Goal: Transaction & Acquisition: Purchase product/service

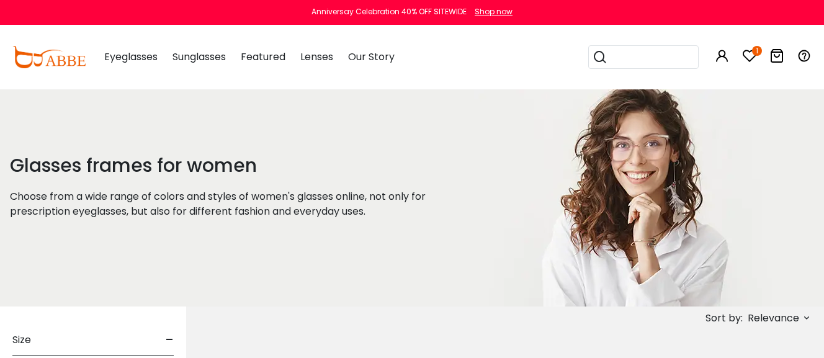
type input "**********"
click at [747, 53] on icon at bounding box center [749, 55] width 15 height 15
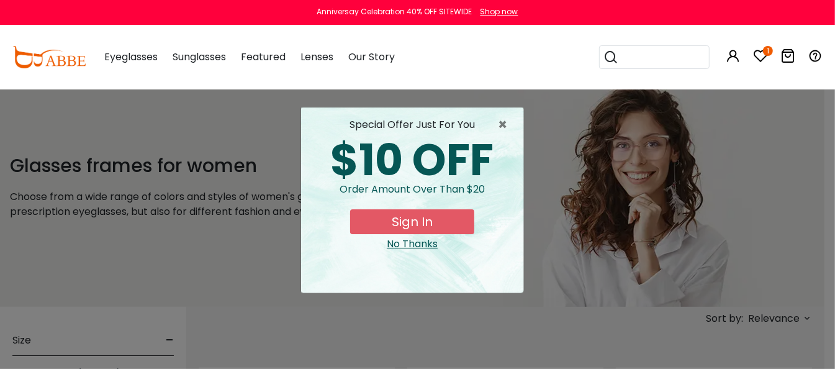
click at [424, 218] on button "Sign In" at bounding box center [412, 221] width 124 height 25
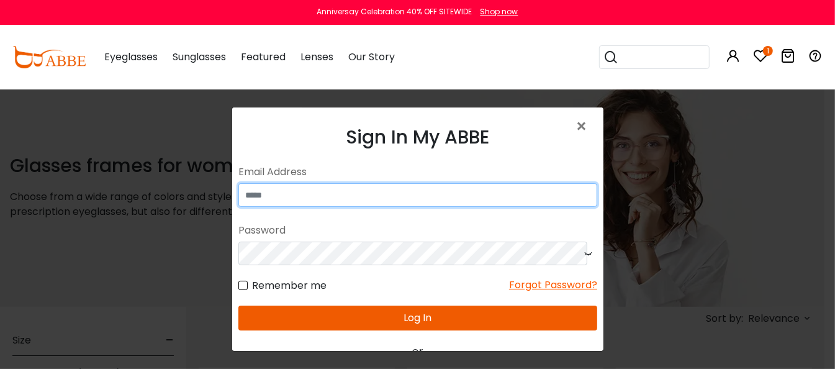
type input "**********"
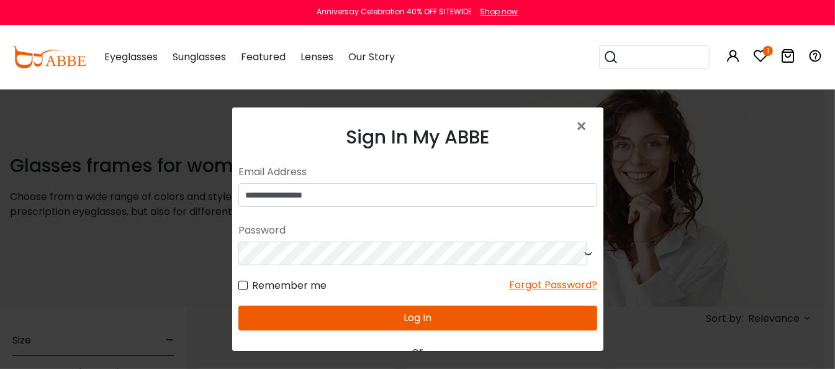
click at [428, 305] on button "Log In" at bounding box center [417, 317] width 359 height 25
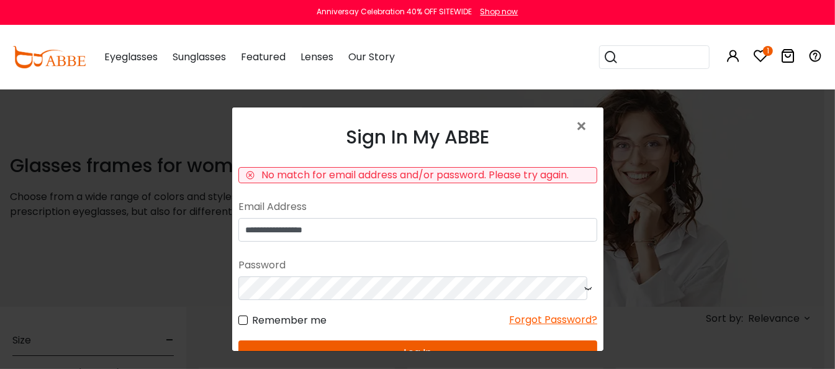
scroll to position [25, 0]
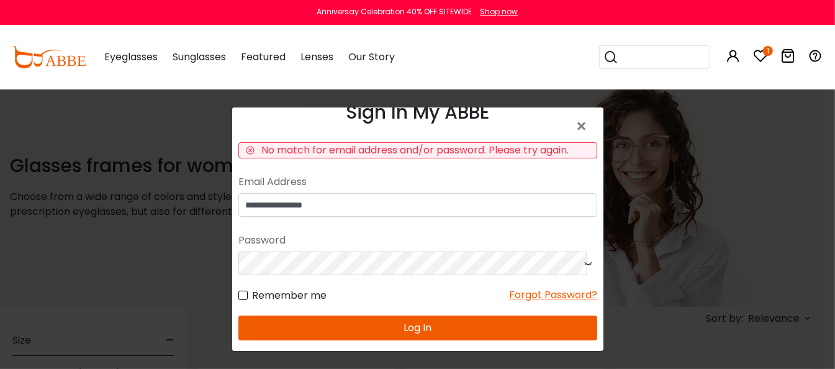
click at [413, 325] on button "Log In" at bounding box center [417, 327] width 359 height 25
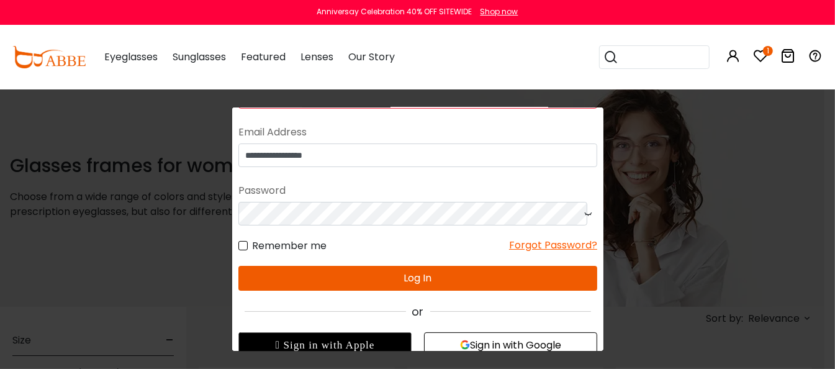
scroll to position [120, 0]
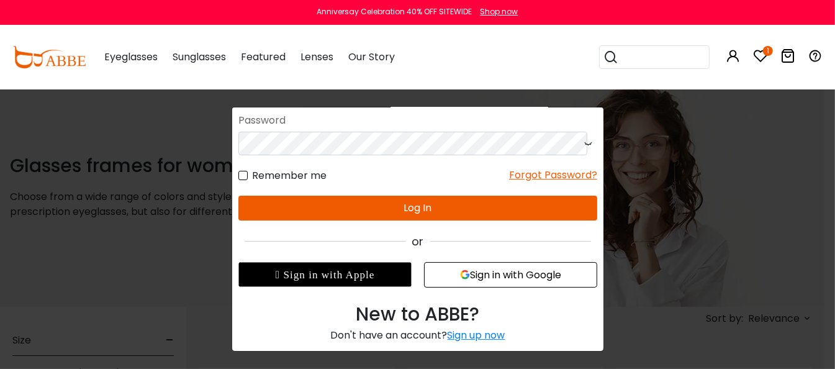
click at [545, 268] on button "Sign in with Google" at bounding box center [509, 274] width 173 height 25
click at [493, 270] on button "Sign in with Google" at bounding box center [509, 274] width 173 height 25
click at [404, 204] on button "Log In" at bounding box center [417, 207] width 359 height 25
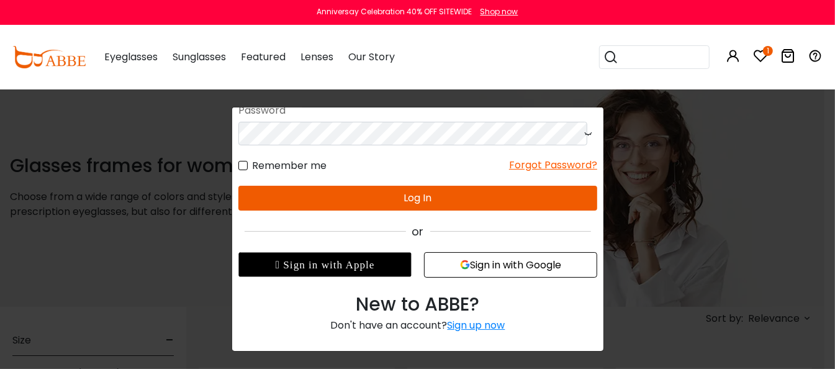
scroll to position [0, 0]
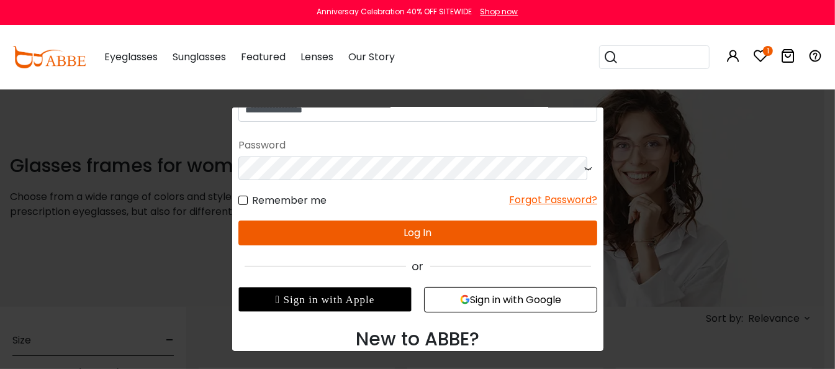
click at [490, 299] on button "Sign in with Google" at bounding box center [509, 299] width 173 height 25
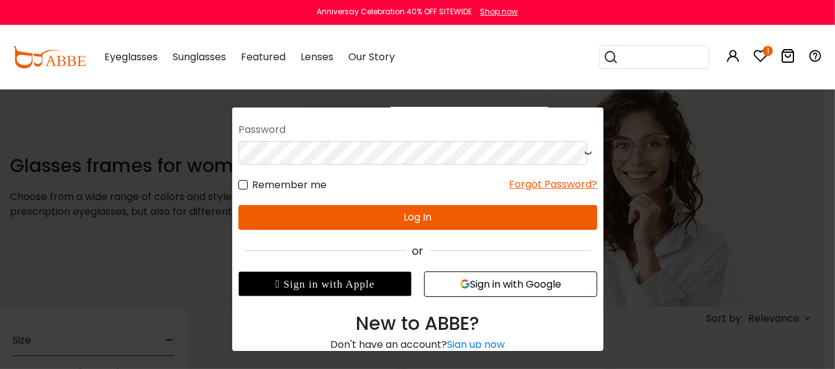
scroll to position [25, 0]
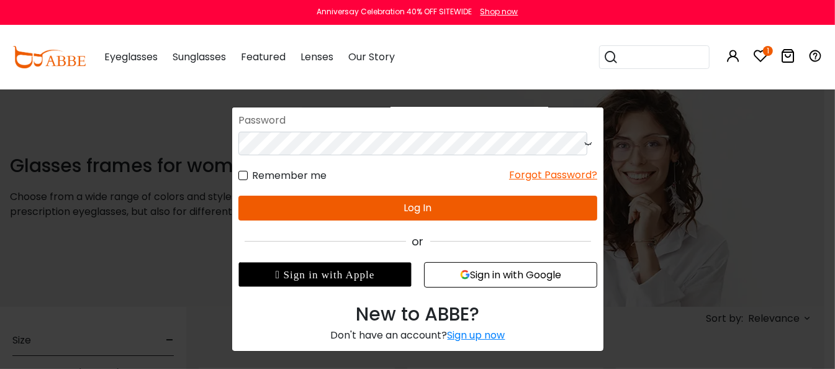
click at [756, 191] on div "×" at bounding box center [417, 184] width 835 height 369
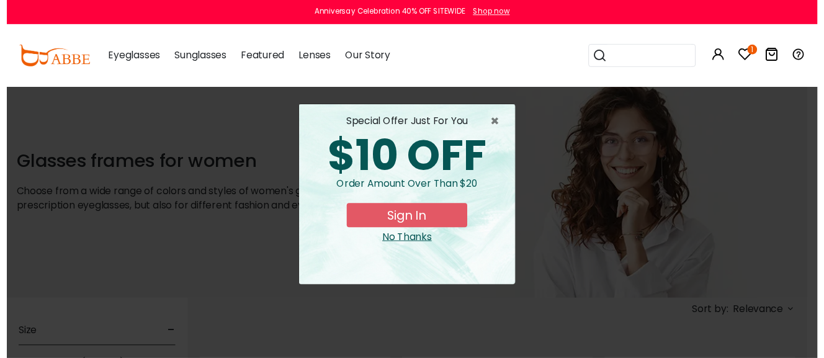
scroll to position [0, 0]
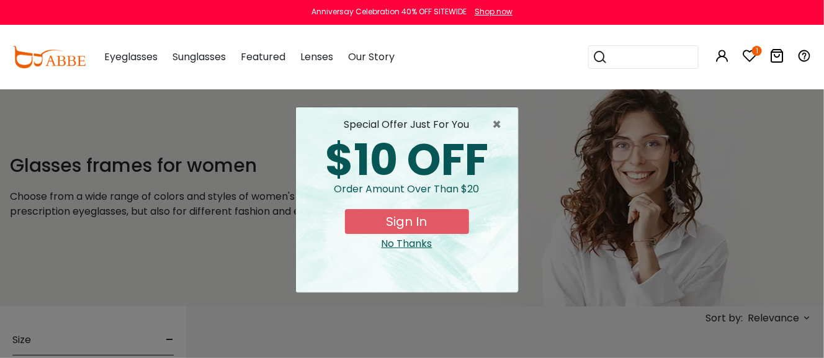
click at [202, 272] on div "× special offer just for you $10 OFF Order amount over than $20 Sign In No Than…" at bounding box center [412, 179] width 824 height 358
click at [500, 123] on span "×" at bounding box center [501, 124] width 16 height 15
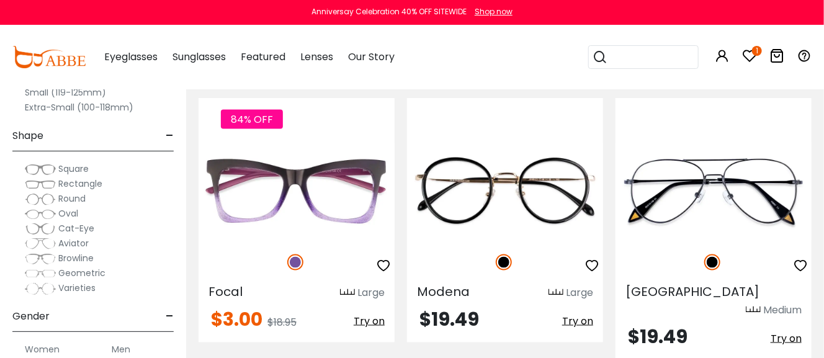
scroll to position [2606, 0]
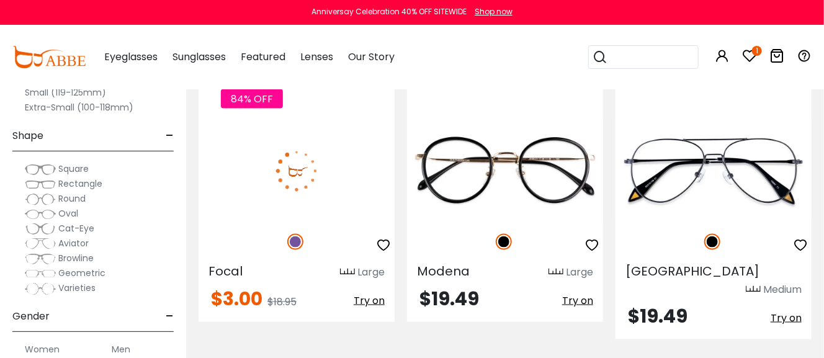
click at [370, 293] on span "Try on" at bounding box center [369, 300] width 31 height 14
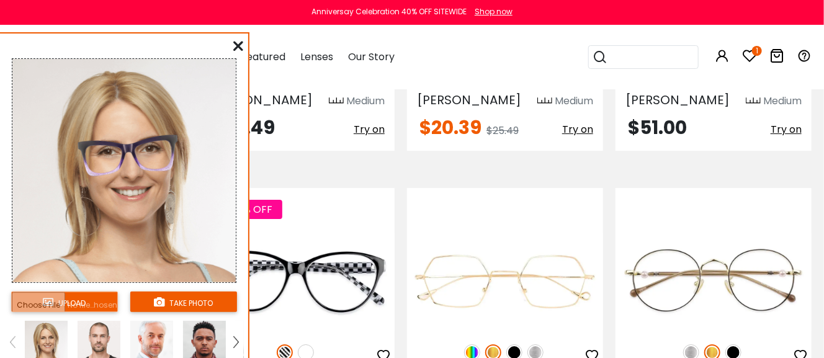
scroll to position [3661, 0]
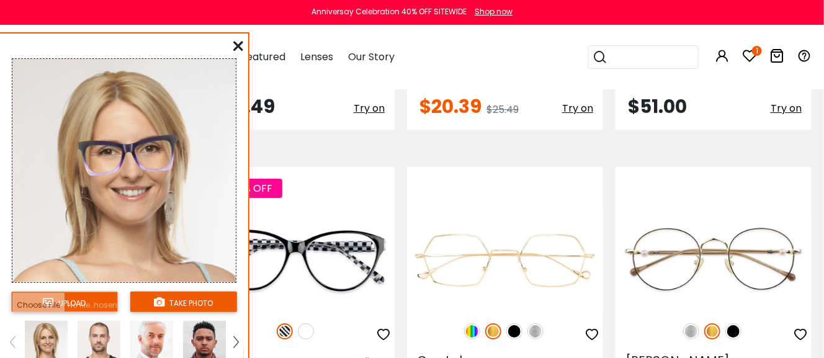
click at [240, 49] on icon at bounding box center [238, 46] width 10 height 10
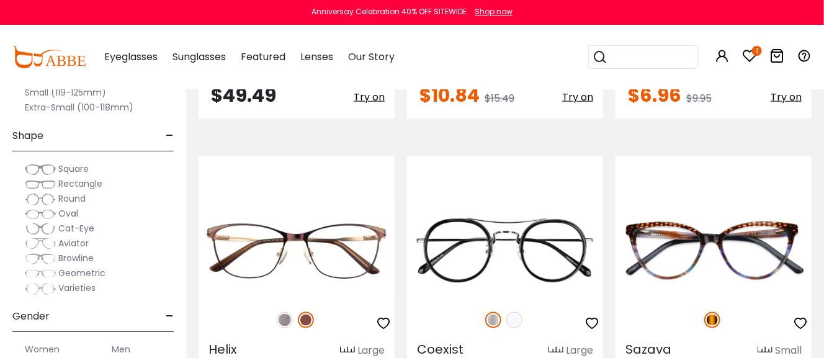
scroll to position [4530, 0]
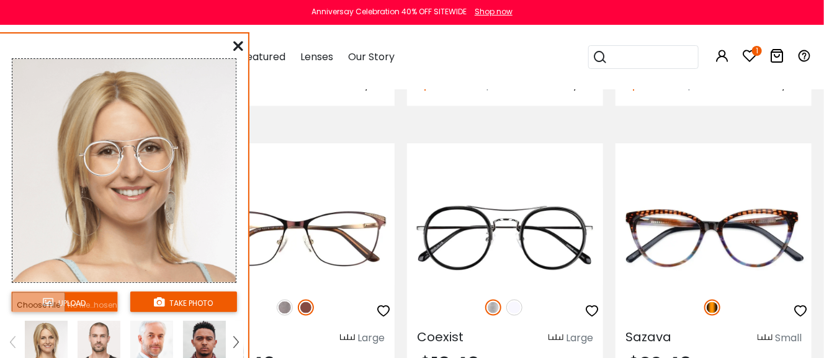
click at [236, 45] on icon at bounding box center [238, 46] width 10 height 10
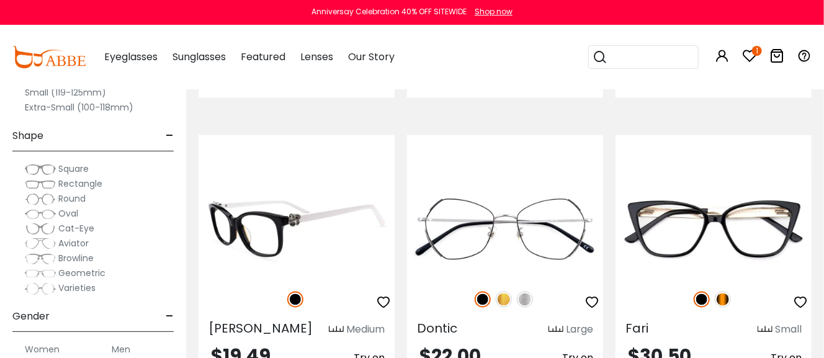
scroll to position [4840, 0]
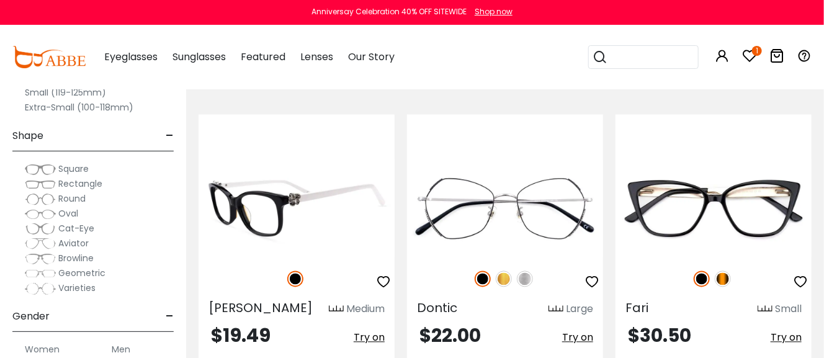
click at [323, 195] on img at bounding box center [297, 208] width 196 height 98
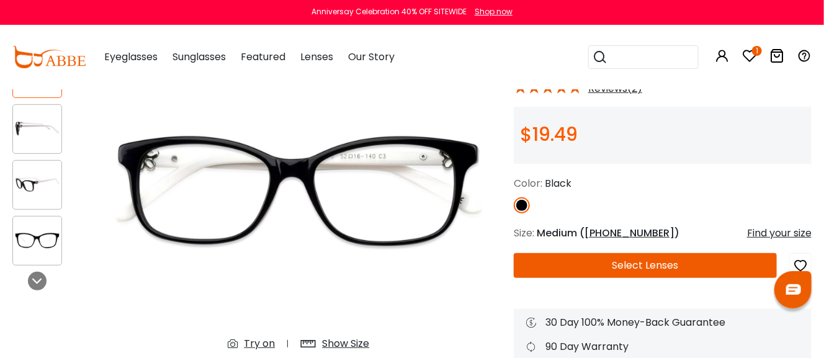
scroll to position [124, 0]
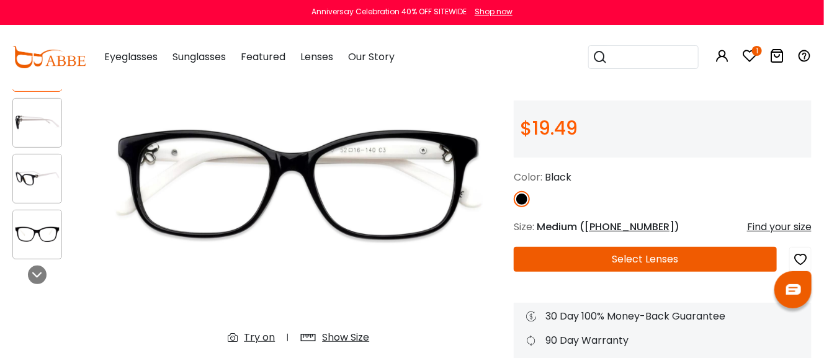
type input "**********"
click at [47, 177] on img at bounding box center [37, 178] width 48 height 24
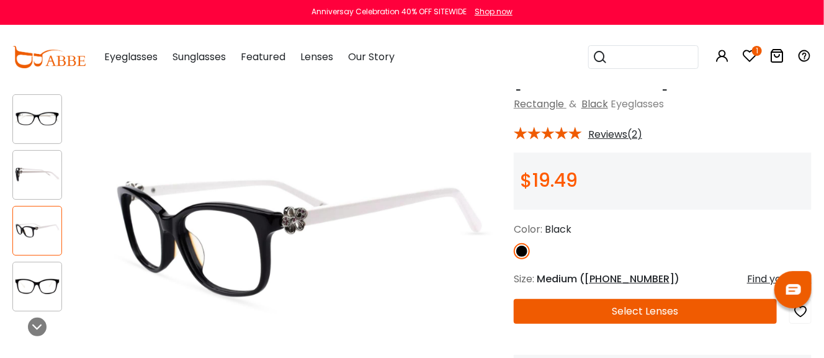
scroll to position [0, 0]
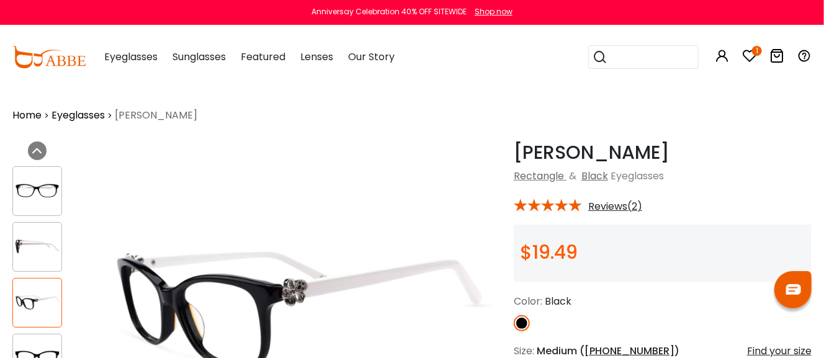
click at [37, 117] on link "Home" at bounding box center [26, 115] width 29 height 15
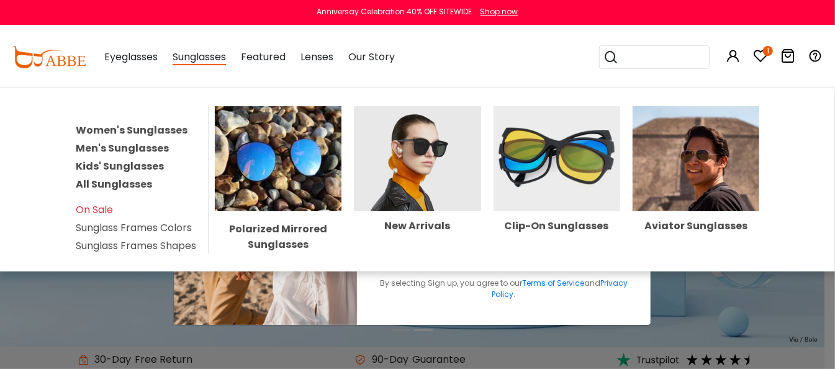
type input "**********"
click at [199, 60] on span "Sunglasses" at bounding box center [198, 58] width 53 height 16
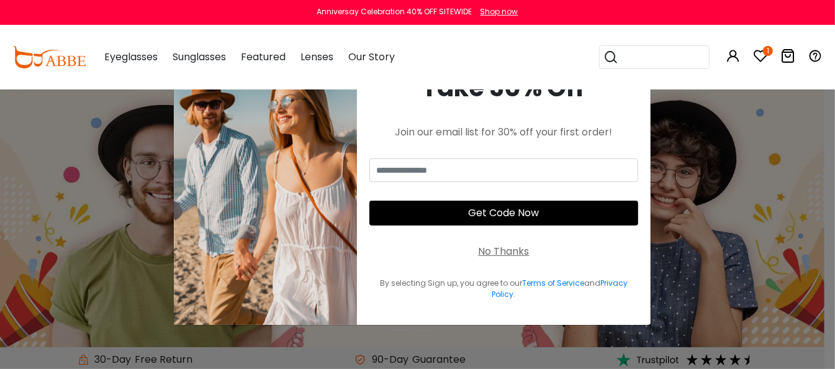
click at [734, 149] on div "× Take 30% Off Join our email list for 30% off your first order! Get Code Now N…" at bounding box center [417, 184] width 835 height 369
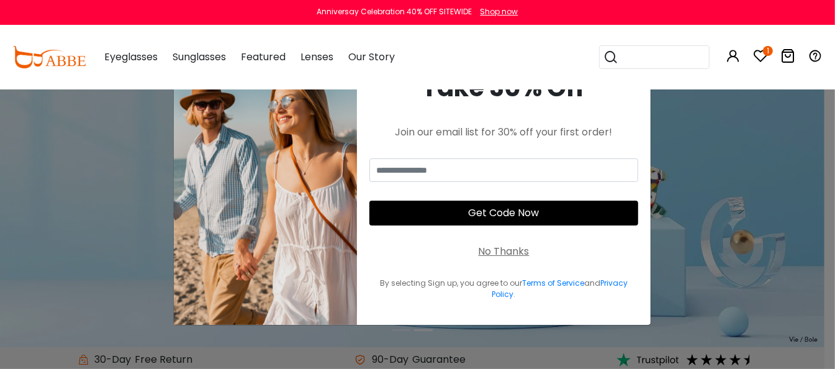
click at [627, 112] on div "Take 30% Off Join our email list for 30% off your first order! Get Code Now No …" at bounding box center [503, 184] width 293 height 280
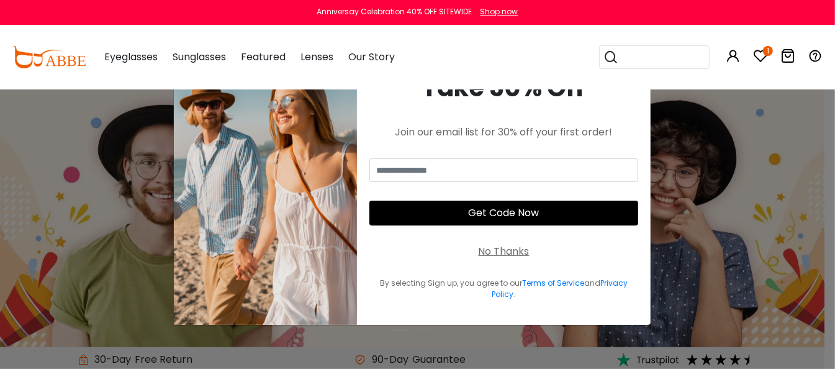
click at [506, 254] on div "No Thanks" at bounding box center [503, 251] width 51 height 15
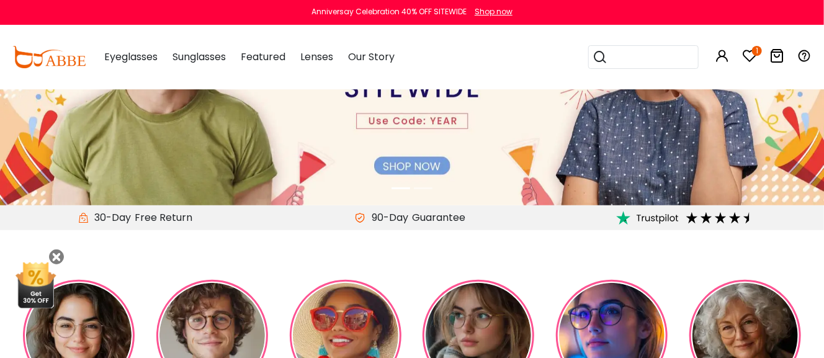
scroll to position [186, 0]
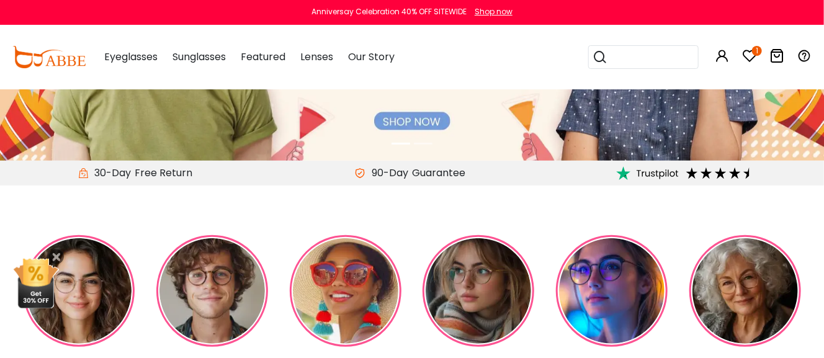
click at [612, 265] on img at bounding box center [612, 291] width 112 height 112
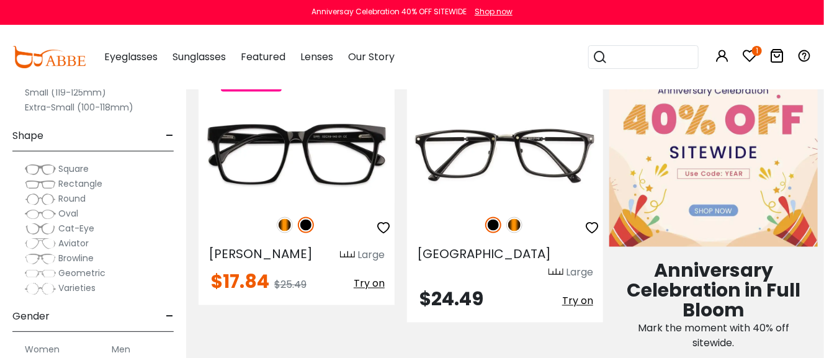
scroll to position [807, 0]
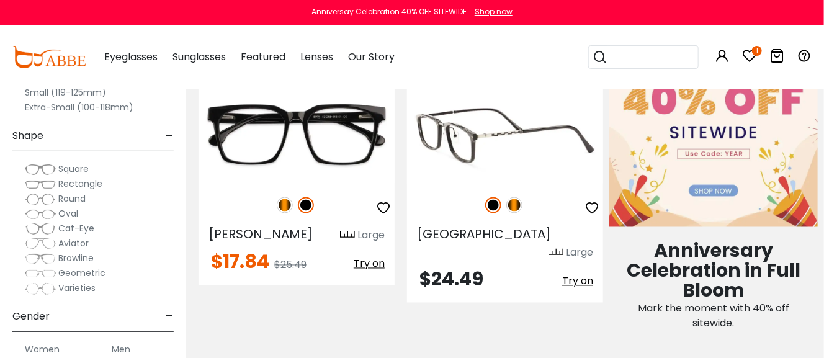
type input "**********"
click at [511, 200] on img at bounding box center [514, 205] width 16 height 16
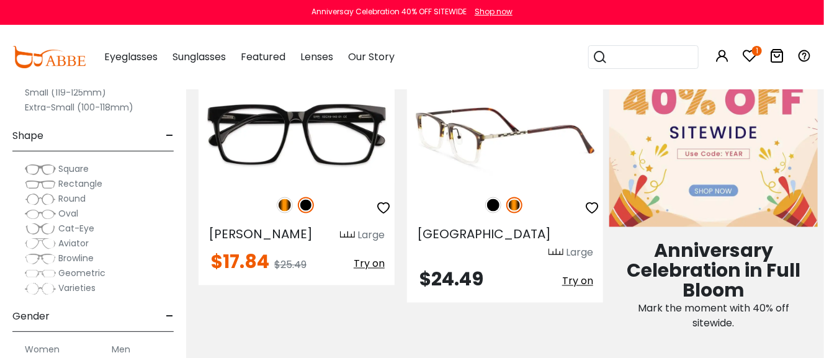
click at [527, 161] on img at bounding box center [505, 135] width 196 height 98
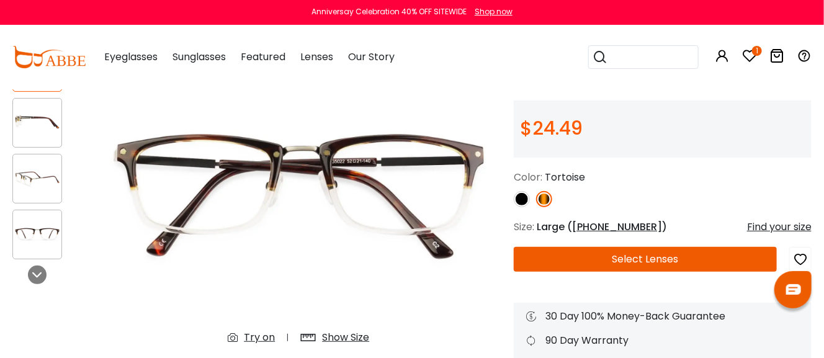
scroll to position [186, 0]
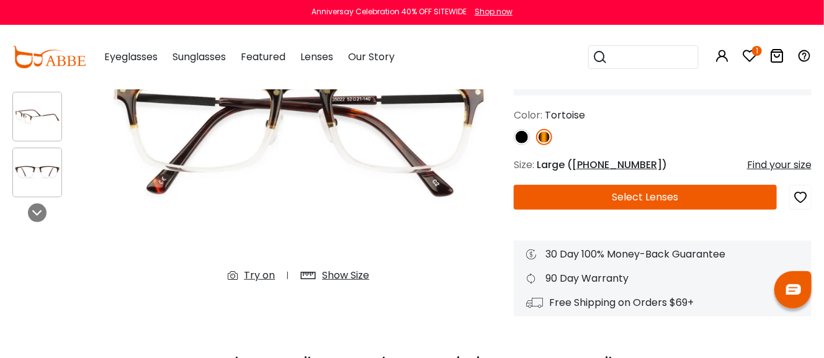
type input "**********"
click at [264, 275] on div "Try on" at bounding box center [259, 275] width 31 height 15
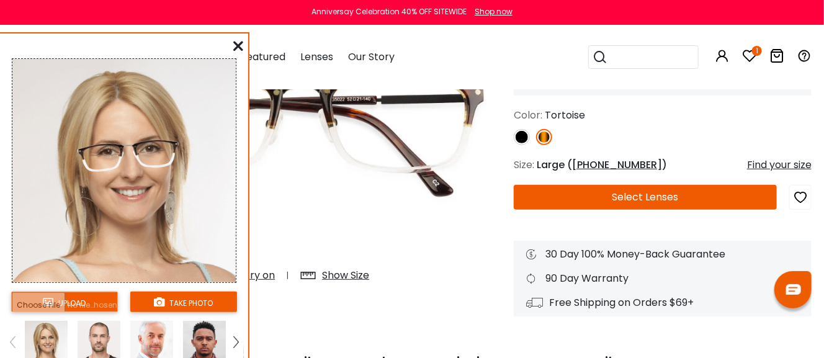
click at [78, 298] on input "file" at bounding box center [64, 302] width 107 height 20
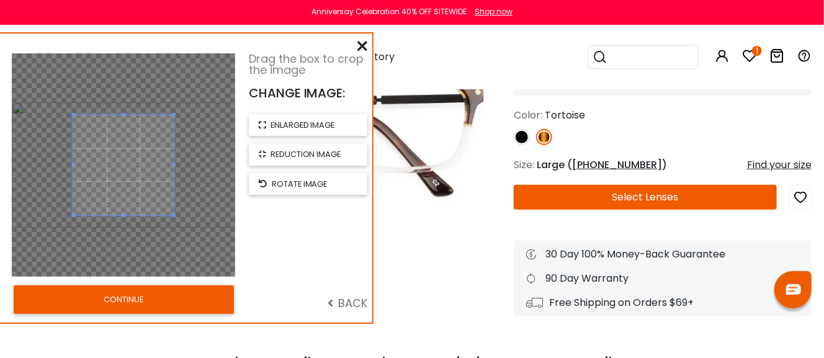
click at [362, 46] on icon at bounding box center [362, 46] width 10 height 10
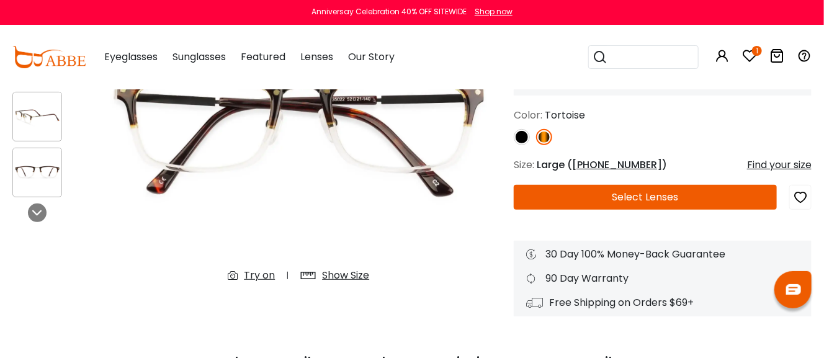
scroll to position [124, 0]
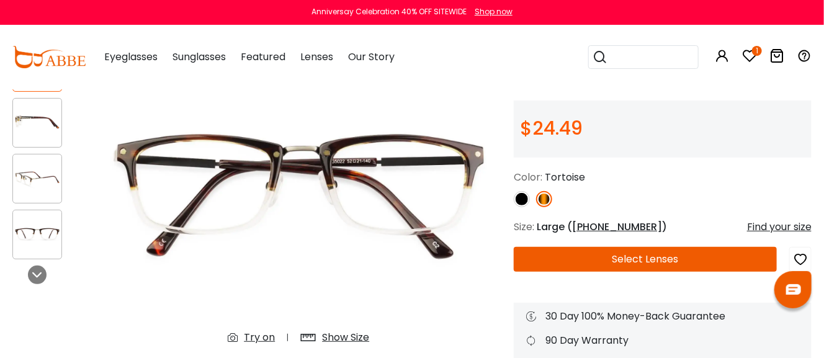
click at [264, 335] on div "Try on" at bounding box center [259, 337] width 31 height 15
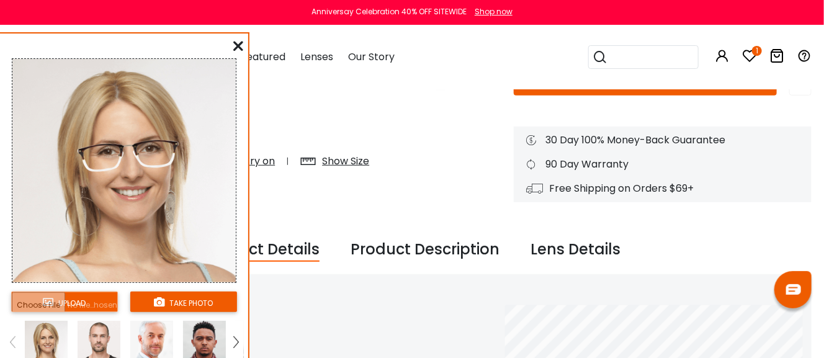
scroll to position [310, 0]
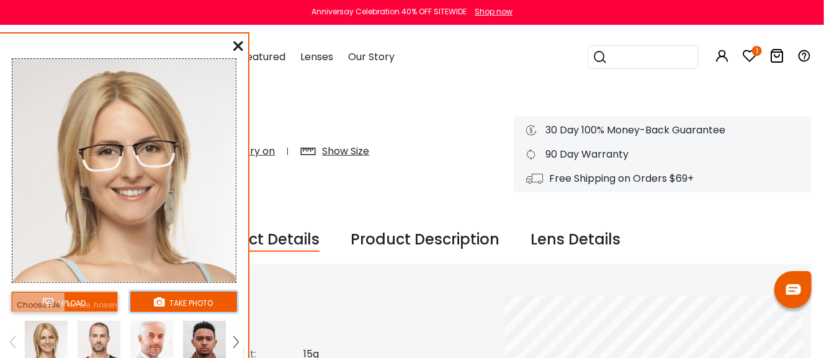
click at [188, 298] on button "take photo" at bounding box center [183, 302] width 107 height 20
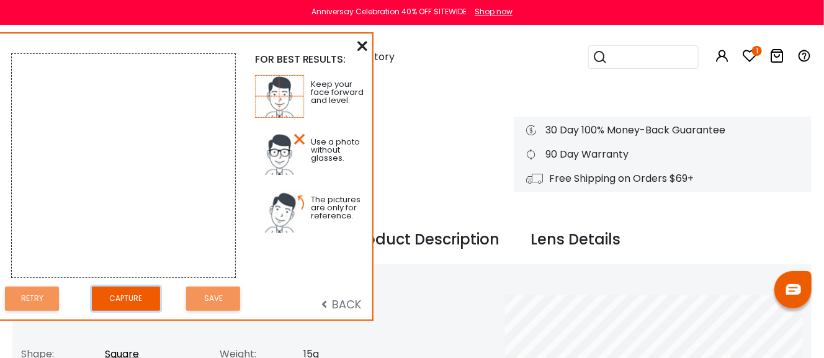
click at [123, 293] on button "Capture" at bounding box center [126, 299] width 68 height 24
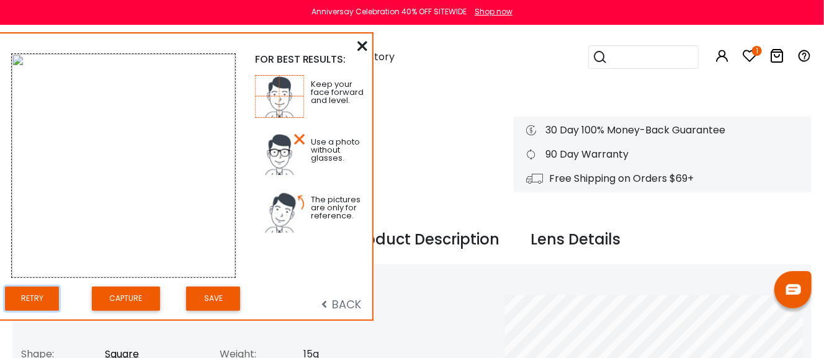
click at [27, 293] on button "Retry" at bounding box center [32, 299] width 54 height 24
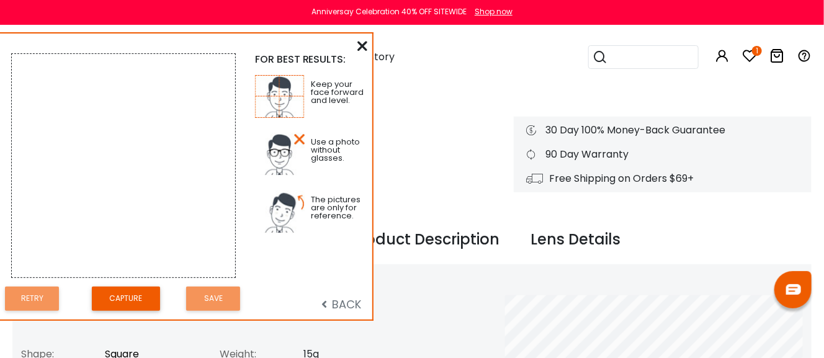
click at [130, 349] on link "Square" at bounding box center [122, 354] width 34 height 14
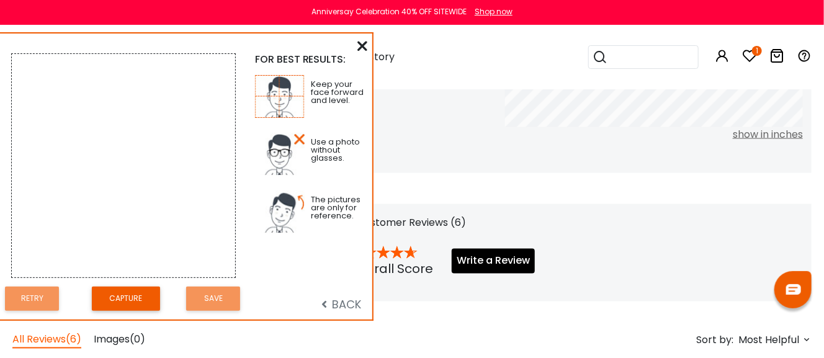
scroll to position [745, 0]
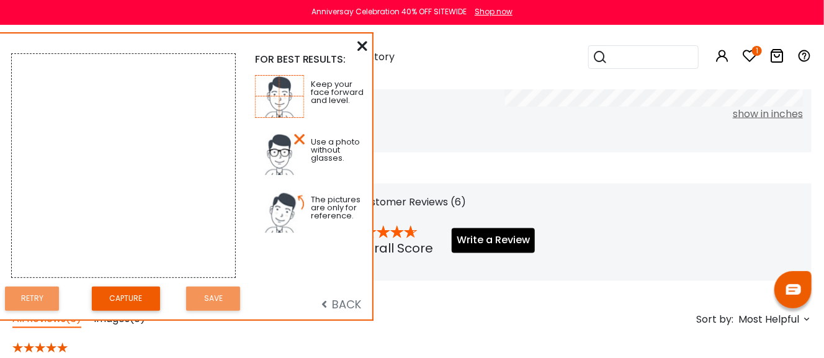
click at [362, 43] on icon at bounding box center [362, 46] width 10 height 10
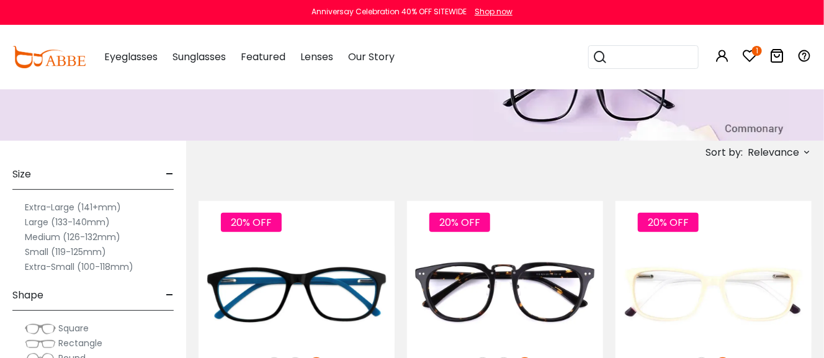
scroll to position [186, 0]
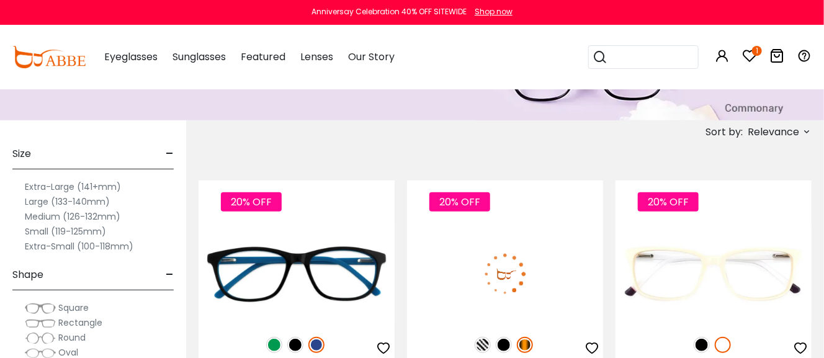
type input "**********"
click at [528, 344] on img at bounding box center [525, 345] width 16 height 16
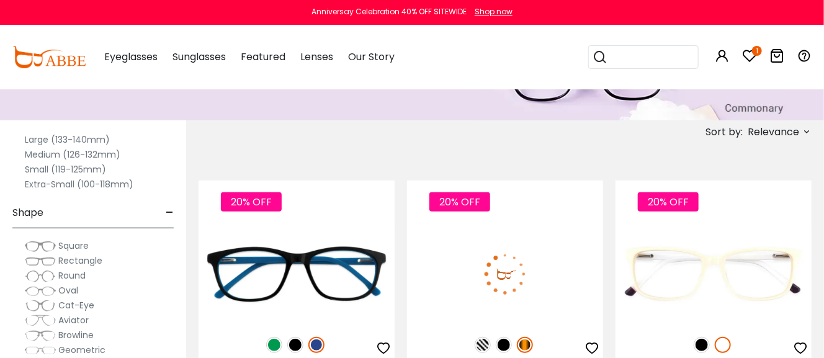
scroll to position [248, 0]
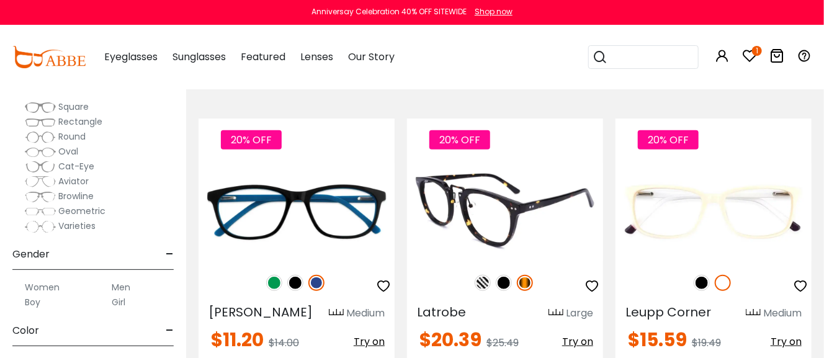
click at [579, 341] on span "Try on" at bounding box center [577, 341] width 31 height 14
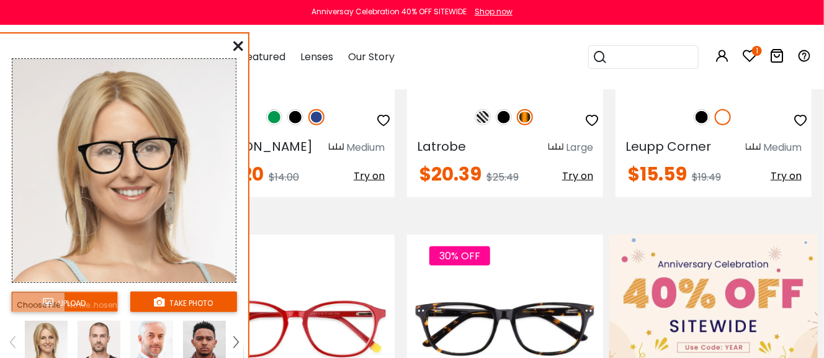
scroll to position [434, 0]
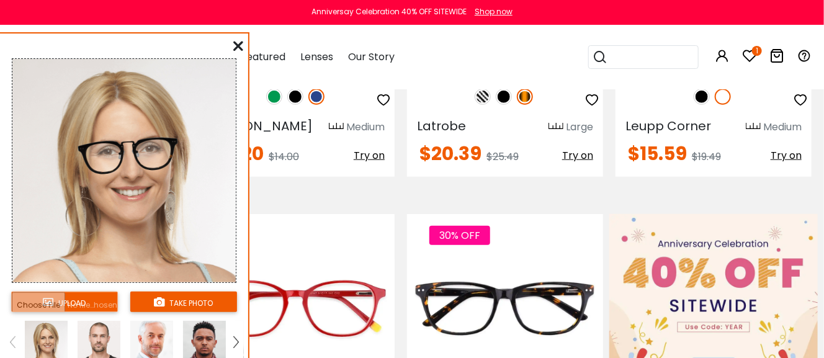
click at [242, 44] on icon at bounding box center [238, 46] width 10 height 10
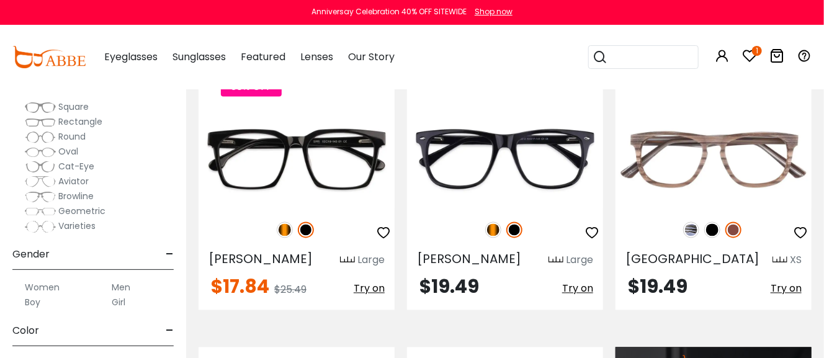
scroll to position [931, 0]
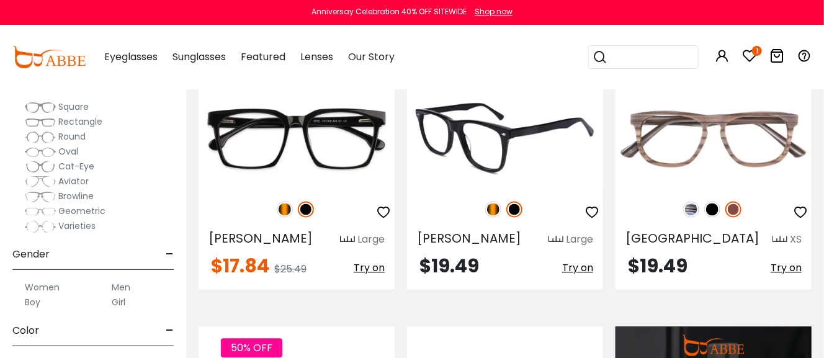
click at [492, 212] on img at bounding box center [493, 210] width 16 height 16
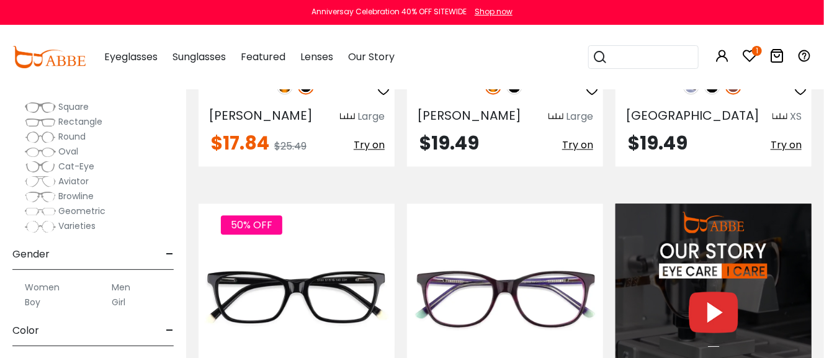
scroll to position [1055, 0]
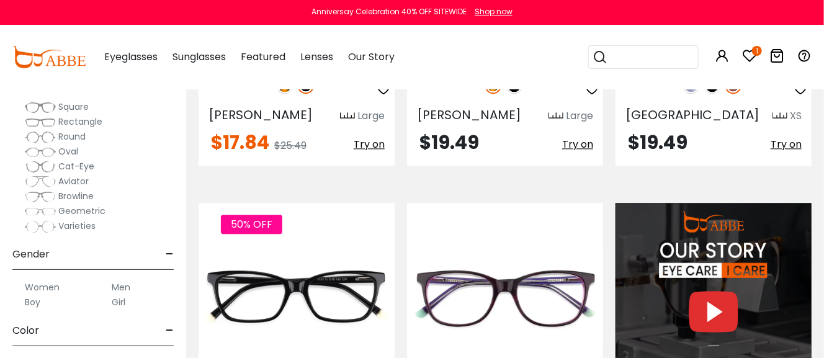
click at [45, 105] on img at bounding box center [40, 107] width 31 height 12
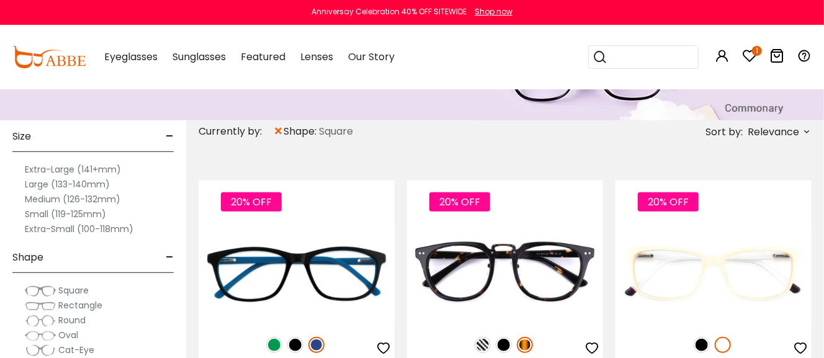
scroll to position [62, 0]
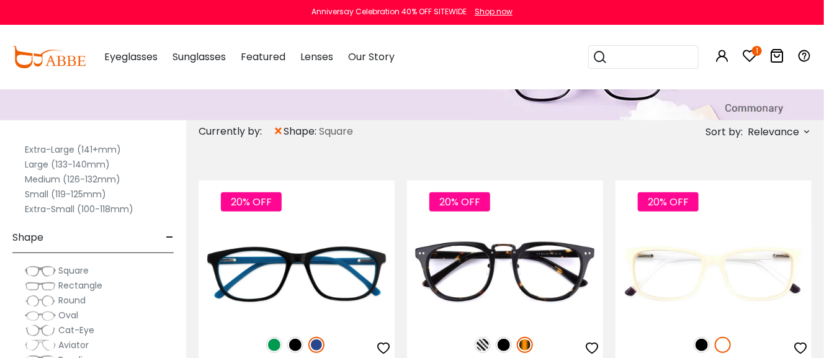
type input "**********"
click at [48, 176] on label "Medium (126-132mm)" at bounding box center [73, 179] width 96 height 15
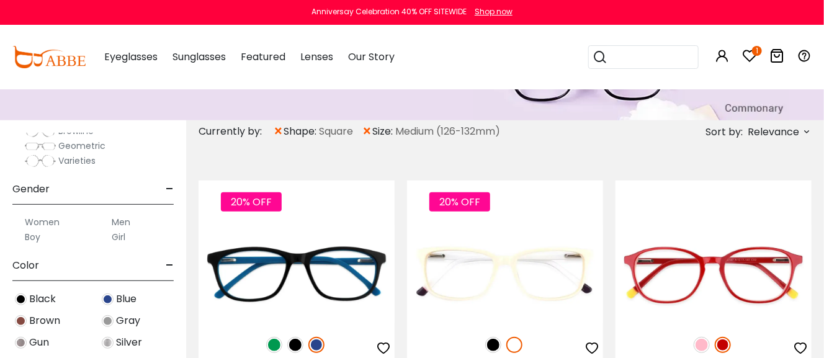
scroll to position [310, 0]
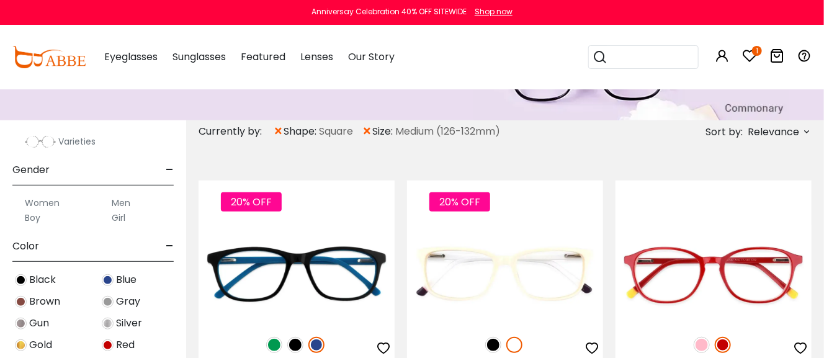
type input "**********"
click at [53, 203] on label "Women" at bounding box center [42, 202] width 35 height 15
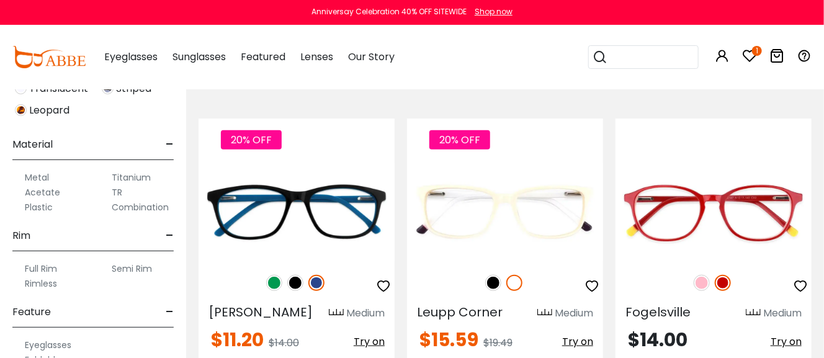
scroll to position [620, 0]
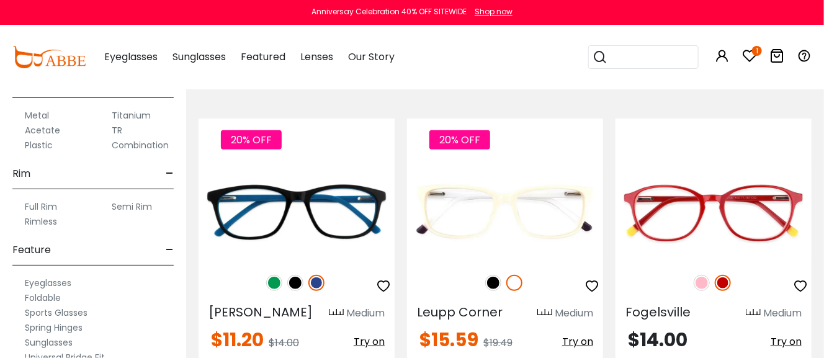
type input "**********"
click at [49, 203] on label "Full Rim" at bounding box center [41, 206] width 32 height 15
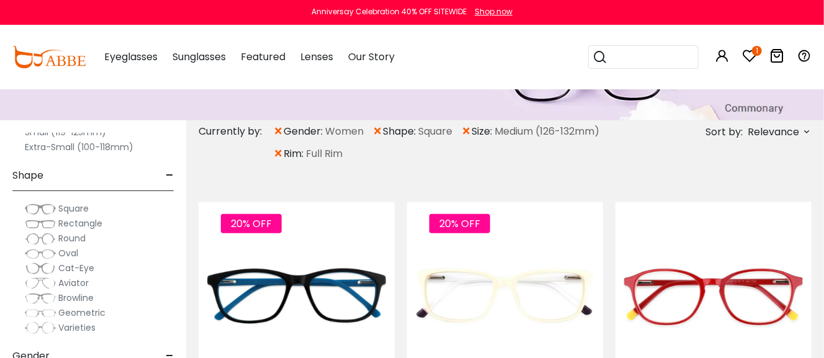
scroll to position [186, 0]
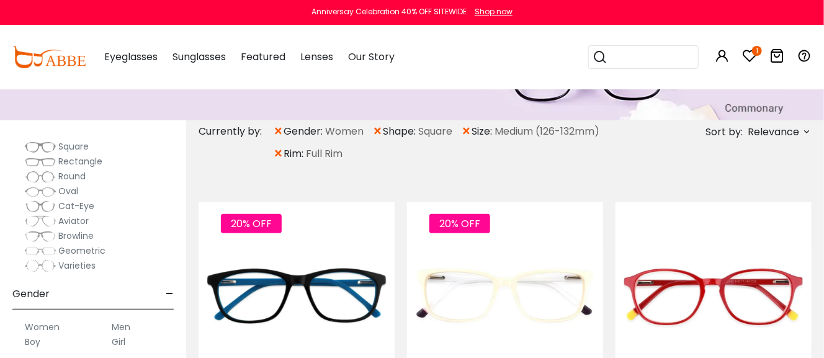
type input "**********"
click at [89, 161] on span "Rectangle" at bounding box center [80, 161] width 44 height 12
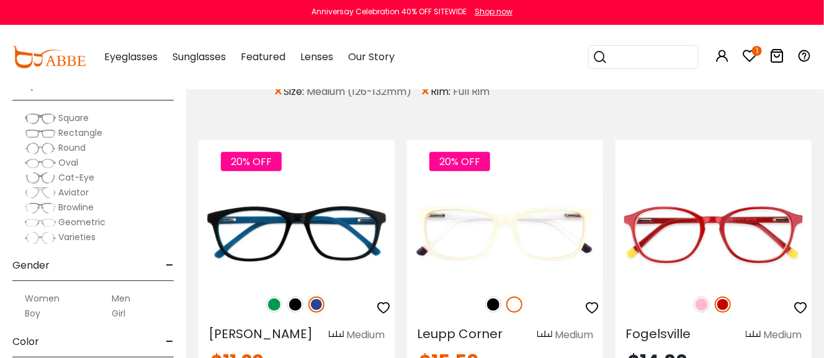
scroll to position [62, 0]
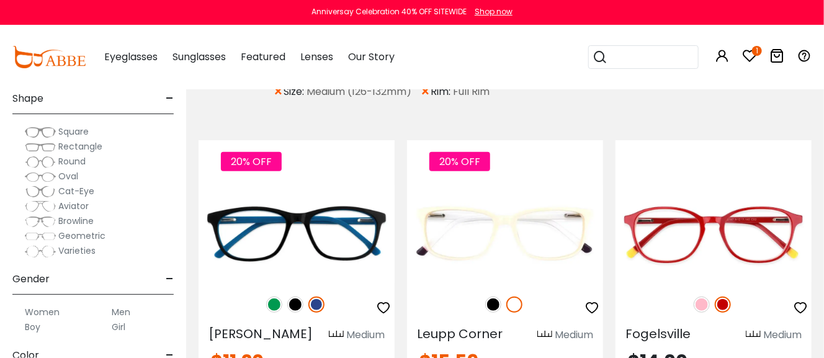
type input "**********"
drag, startPoint x: 0, startPoint y: 0, endPoint x: 89, endPoint y: 161, distance: 184.1
drag, startPoint x: 89, startPoint y: 161, endPoint x: 94, endPoint y: 237, distance: 75.9
click at [94, 237] on span "Geometric" at bounding box center [81, 236] width 47 height 12
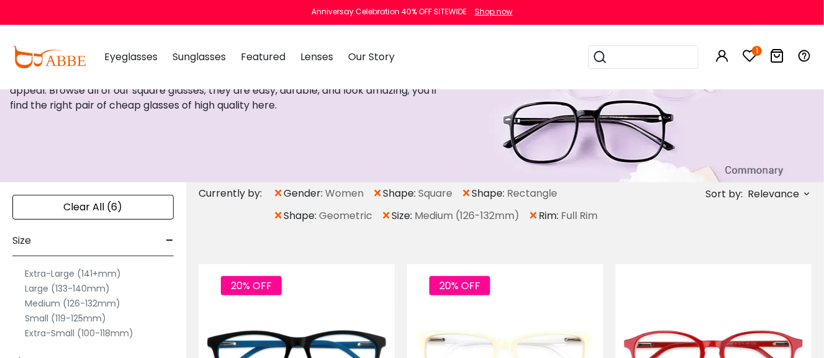
scroll to position [62, 0]
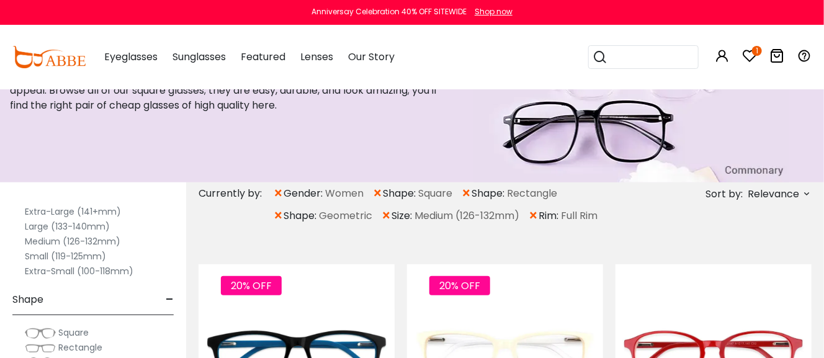
type input "**********"
click at [96, 238] on label "Medium (126-132mm)" at bounding box center [73, 241] width 96 height 15
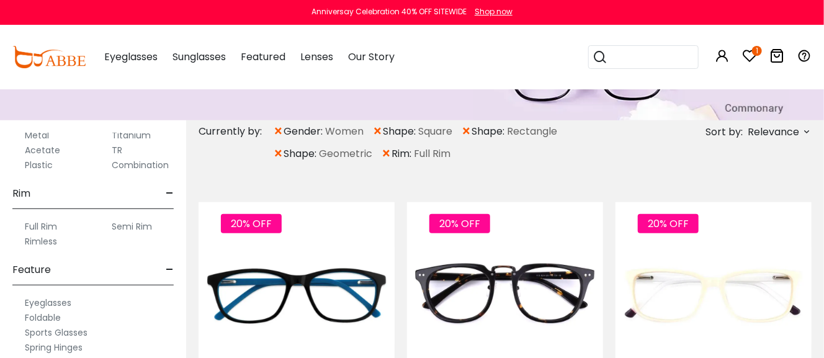
scroll to position [248, 0]
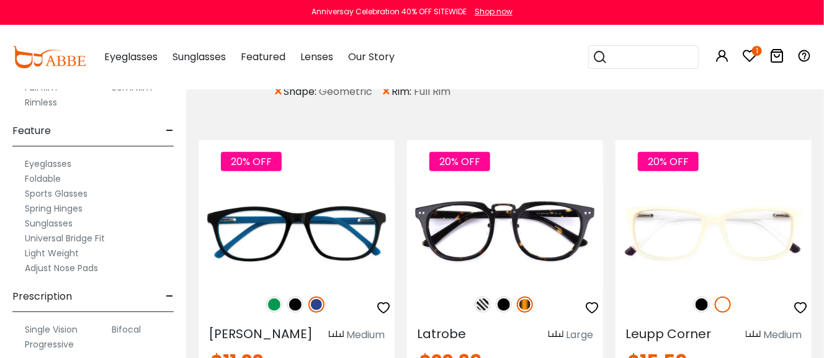
type input "**********"
click at [55, 163] on label "Eyeglasses" at bounding box center [48, 163] width 47 height 15
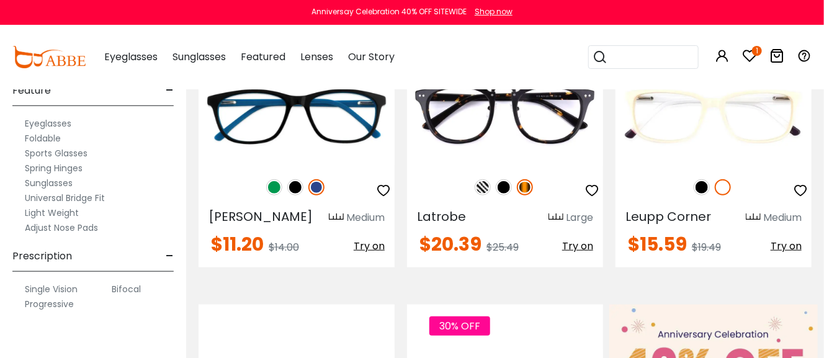
scroll to position [372, 0]
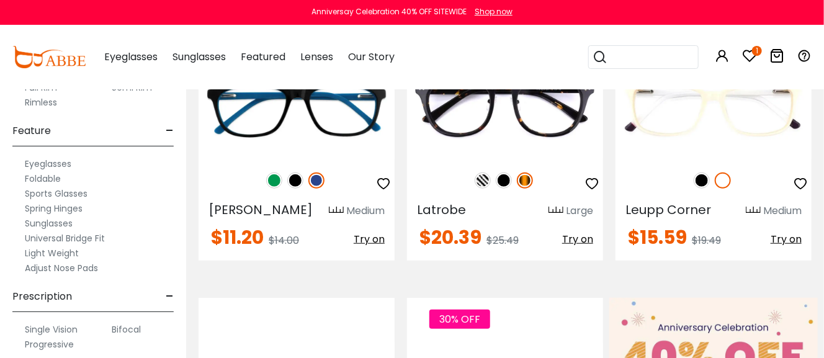
type input "**********"
click at [61, 220] on label "Sunglasses" at bounding box center [49, 223] width 48 height 15
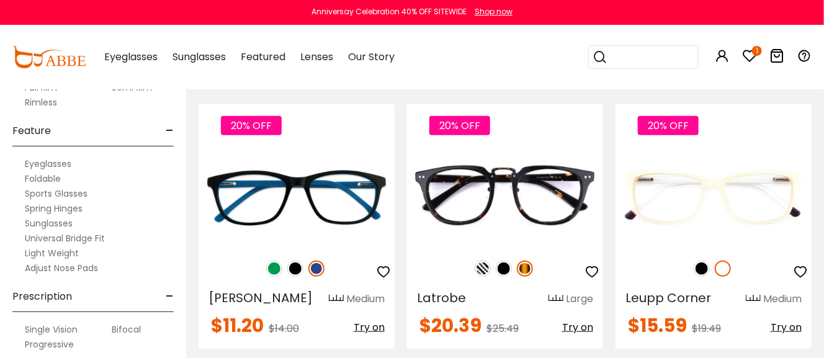
scroll to position [310, 0]
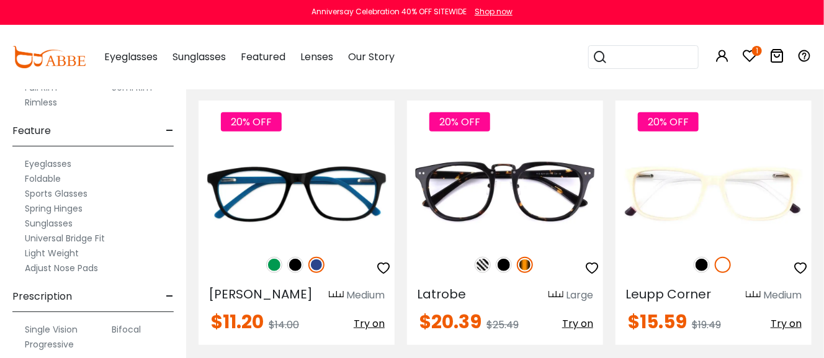
type input "**********"
click at [73, 235] on label "Universal Bridge Fit" at bounding box center [65, 238] width 80 height 15
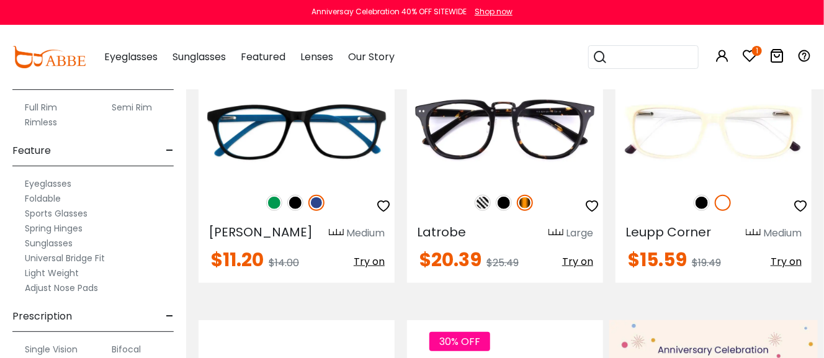
scroll to position [739, 0]
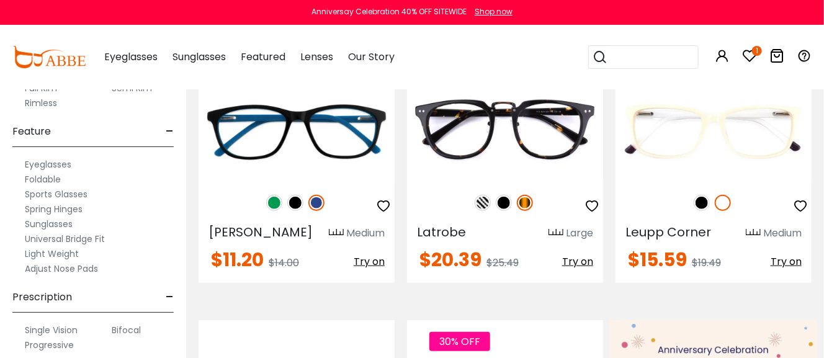
type input "**********"
click at [64, 249] on label "Light Weight" at bounding box center [52, 253] width 54 height 15
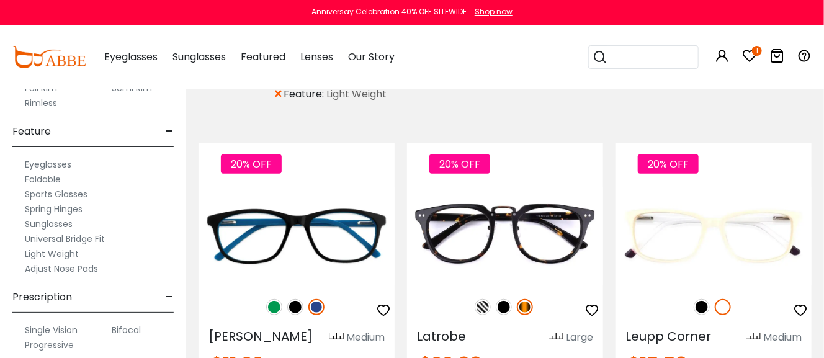
scroll to position [310, 0]
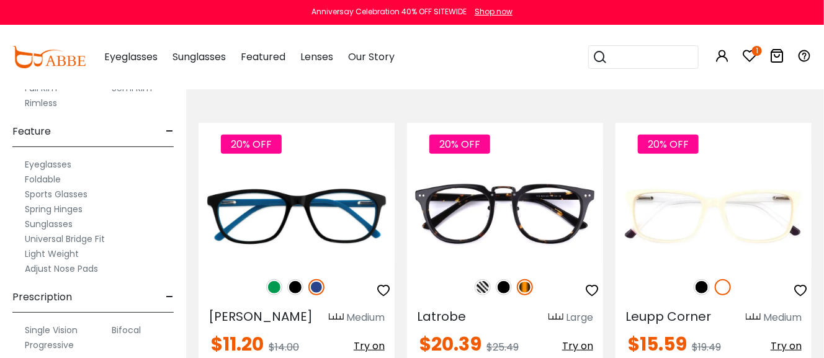
type input "**********"
click at [56, 343] on label "Progressive" at bounding box center [49, 345] width 49 height 15
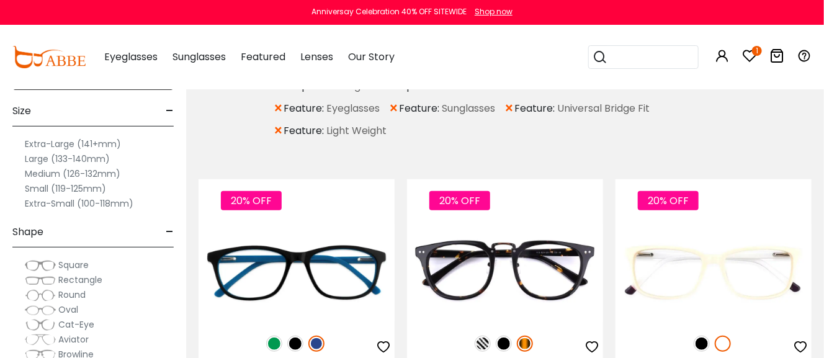
scroll to position [372, 0]
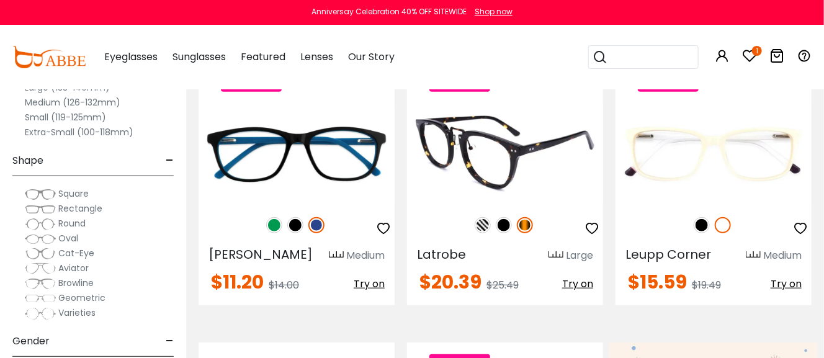
type input "**********"
click at [575, 282] on span "Try on" at bounding box center [577, 284] width 31 height 14
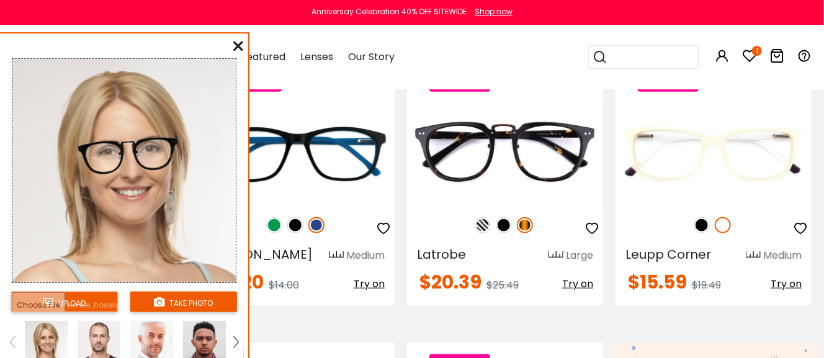
scroll to position [434, 0]
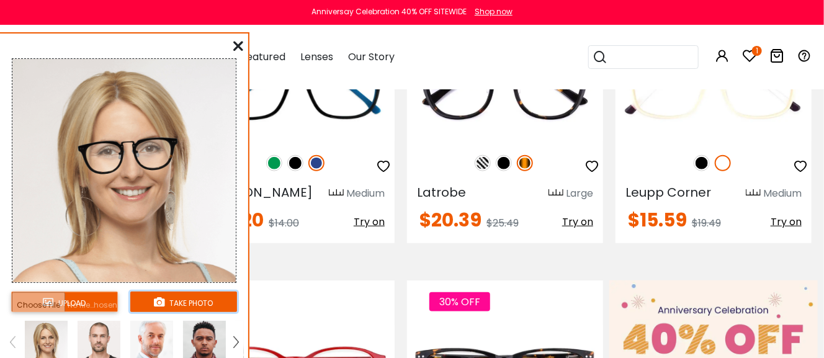
click at [175, 297] on button "take photo" at bounding box center [183, 302] width 107 height 20
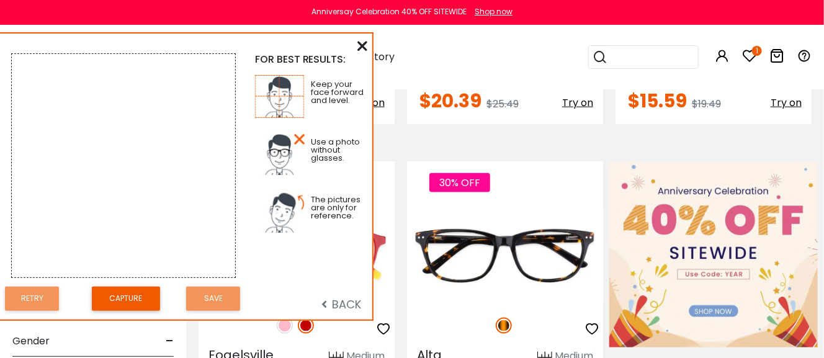
scroll to position [558, 0]
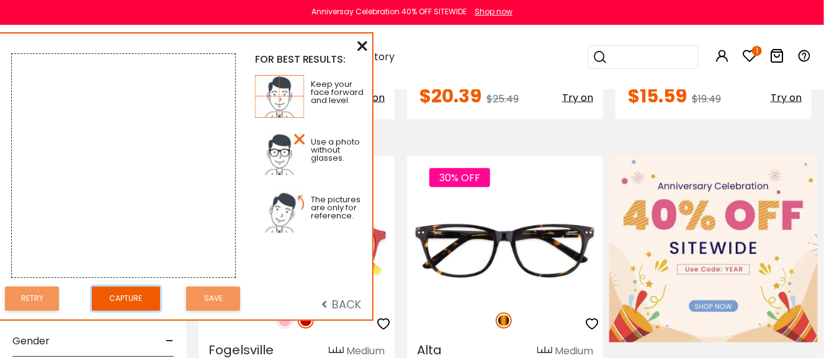
click at [125, 292] on button "Capture" at bounding box center [126, 299] width 68 height 24
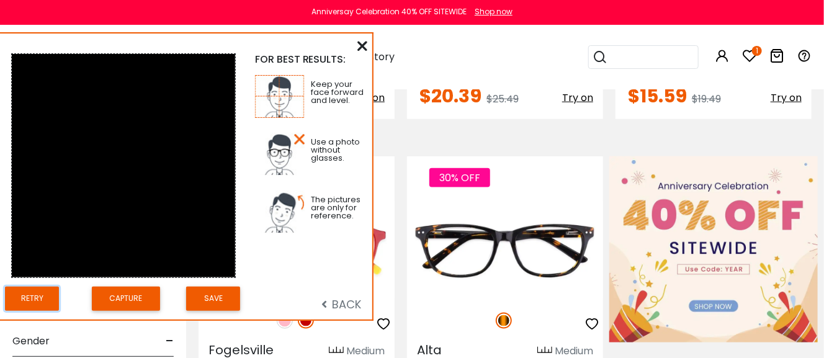
click at [40, 296] on button "Retry" at bounding box center [32, 299] width 54 height 24
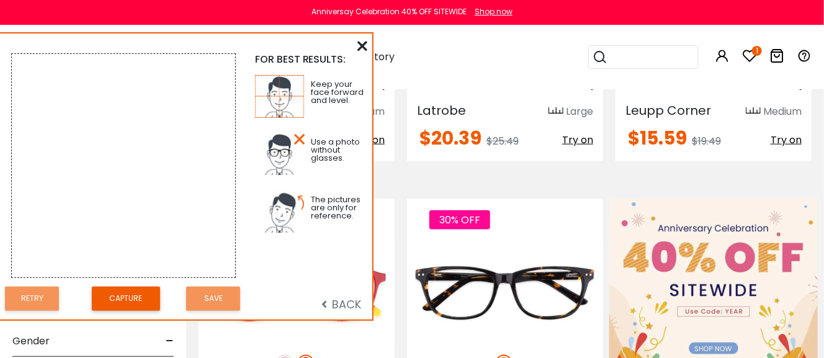
scroll to position [496, 0]
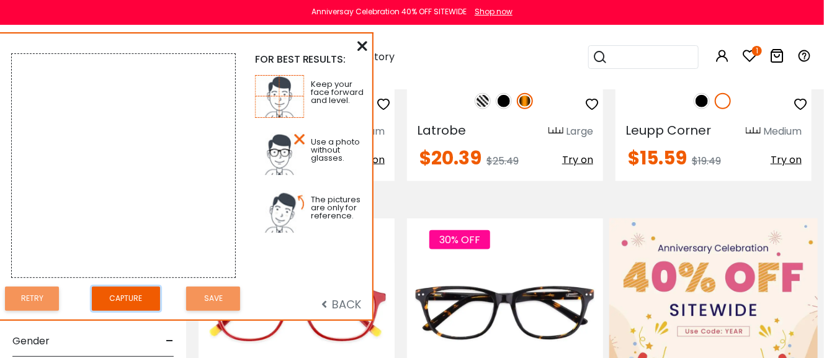
click at [140, 293] on button "Capture" at bounding box center [126, 299] width 68 height 24
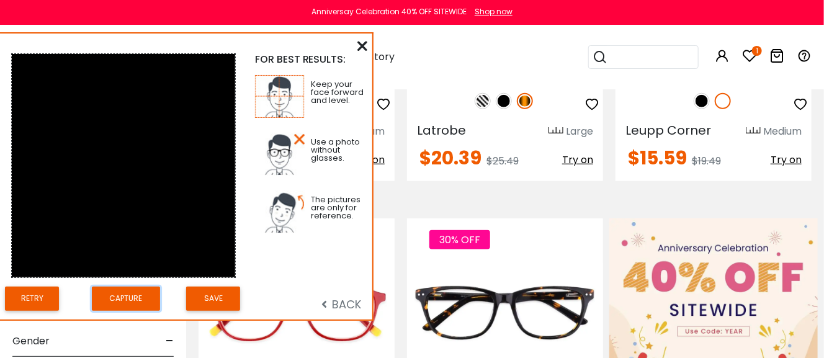
click at [140, 293] on button "Capture" at bounding box center [126, 299] width 68 height 24
click at [338, 300] on span "BACK" at bounding box center [341, 305] width 40 height 16
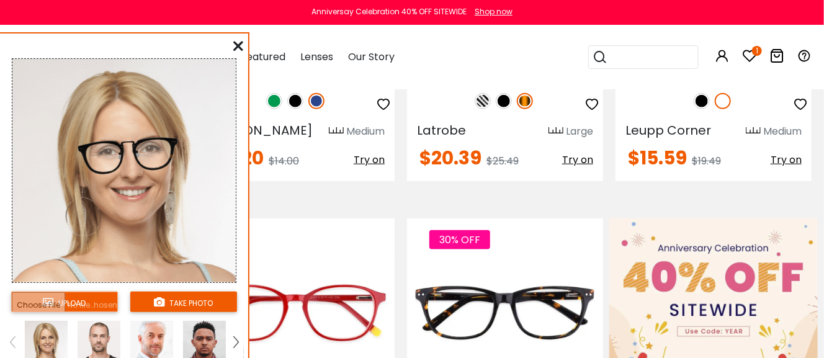
click at [236, 44] on icon at bounding box center [238, 46] width 10 height 10
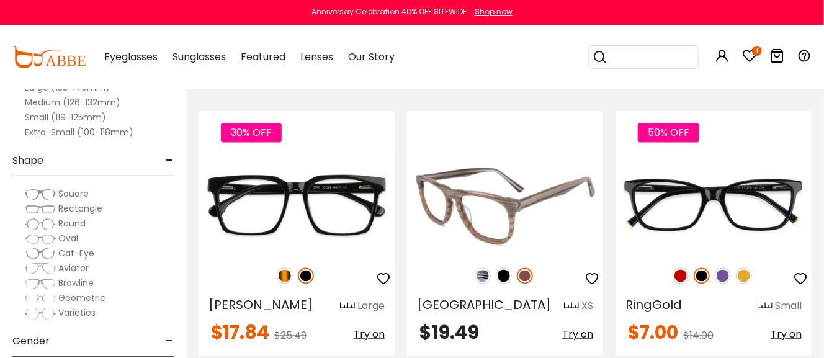
scroll to position [993, 0]
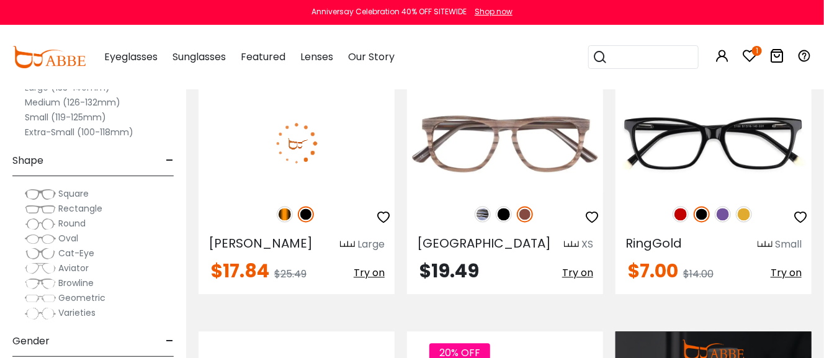
click at [285, 212] on img at bounding box center [285, 214] width 16 height 16
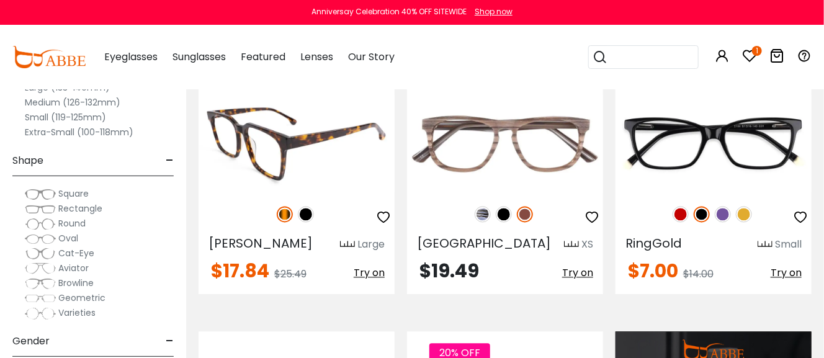
click at [356, 167] on img at bounding box center [297, 143] width 196 height 98
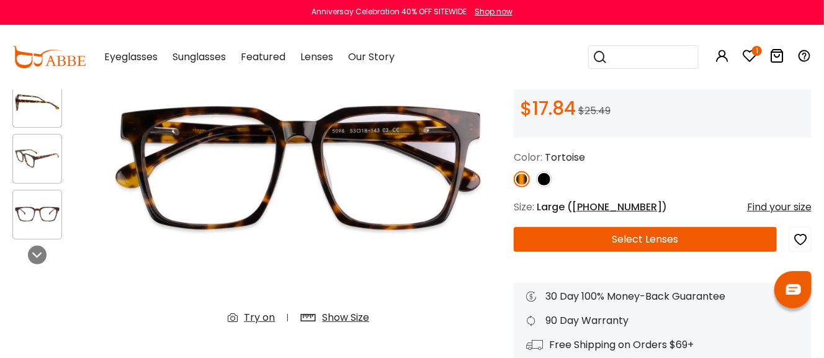
scroll to position [124, 0]
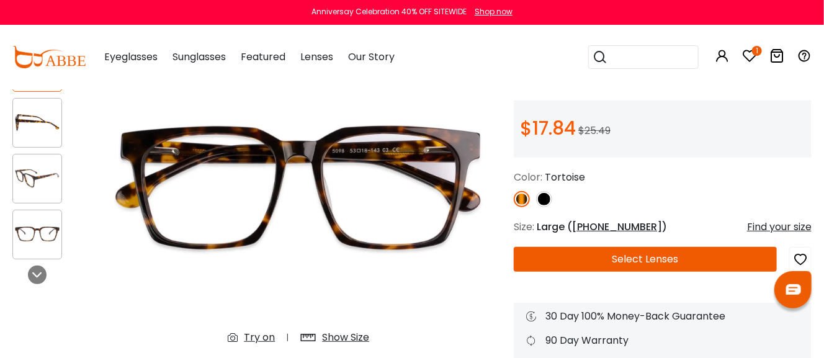
type input "**********"
click at [260, 338] on div "Try on" at bounding box center [259, 337] width 31 height 15
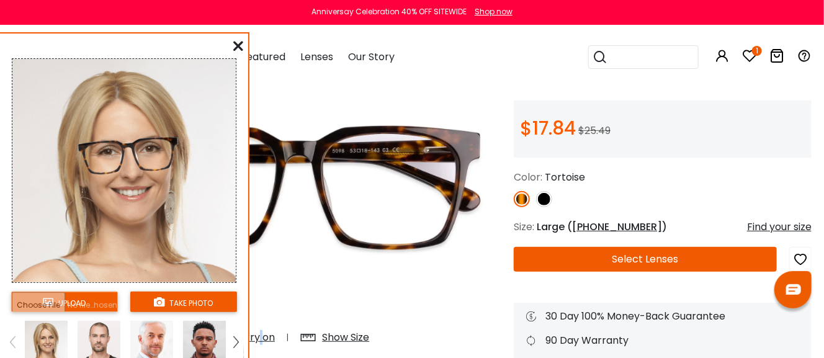
click at [325, 272] on img at bounding box center [298, 186] width 405 height 338
click at [238, 43] on icon at bounding box center [238, 46] width 10 height 10
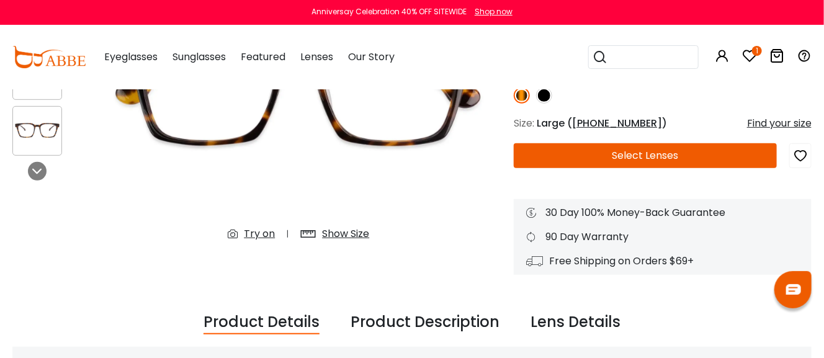
scroll to position [248, 0]
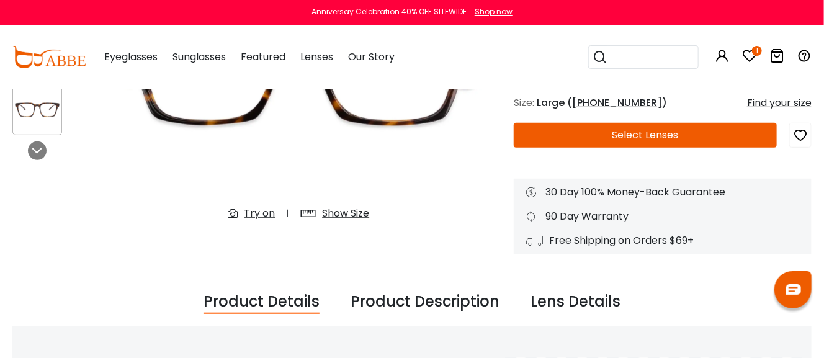
click at [331, 213] on div "Show Size" at bounding box center [345, 213] width 47 height 15
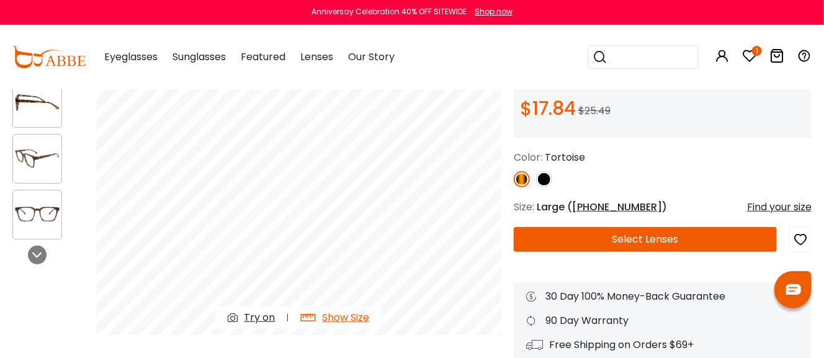
scroll to position [124, 0]
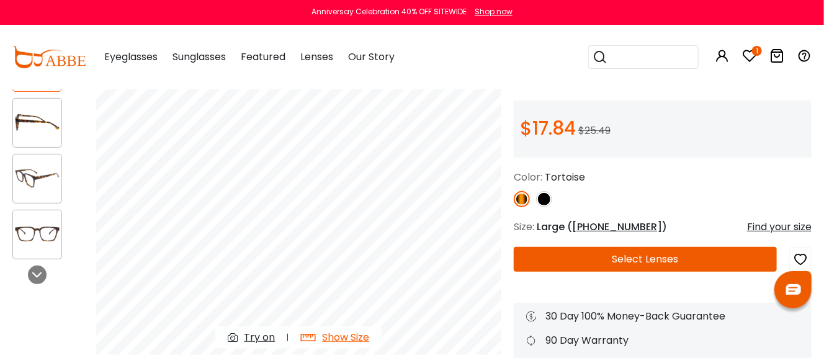
click at [340, 339] on div "Show Size" at bounding box center [345, 337] width 47 height 15
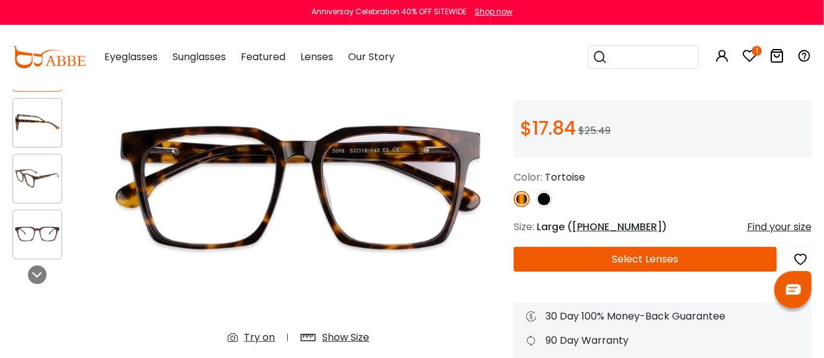
click at [50, 226] on img at bounding box center [37, 234] width 48 height 24
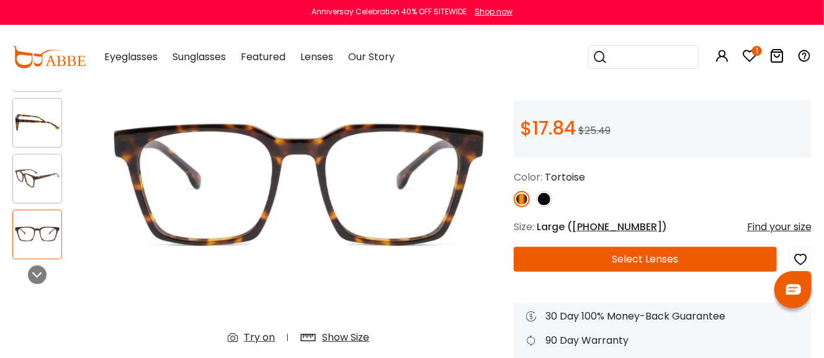
click at [30, 179] on img at bounding box center [37, 178] width 48 height 24
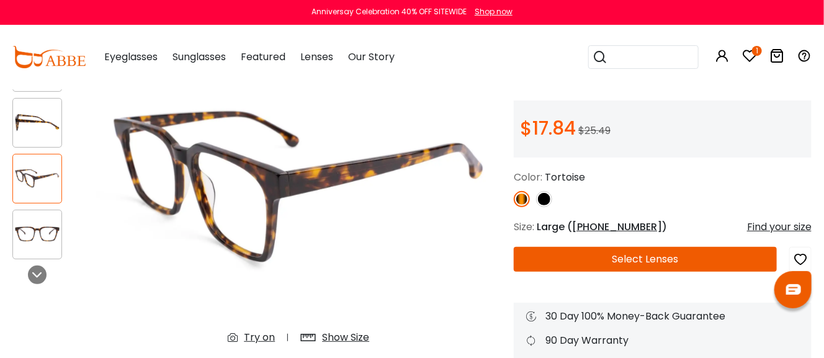
click at [544, 195] on img at bounding box center [544, 199] width 16 height 16
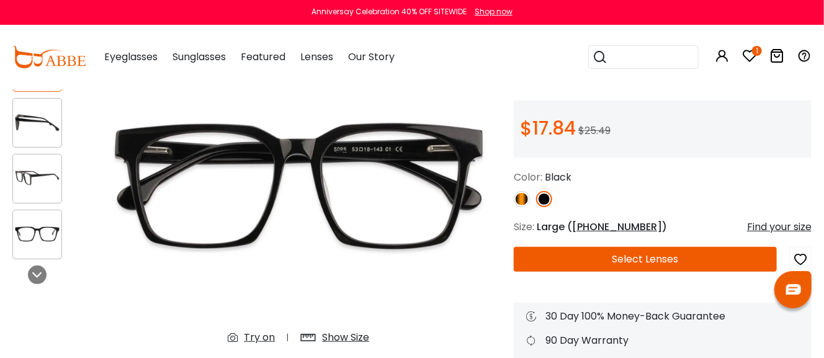
click at [801, 254] on icon "button" at bounding box center [800, 259] width 15 height 22
click at [642, 260] on button "Select Lenses" at bounding box center [645, 259] width 263 height 25
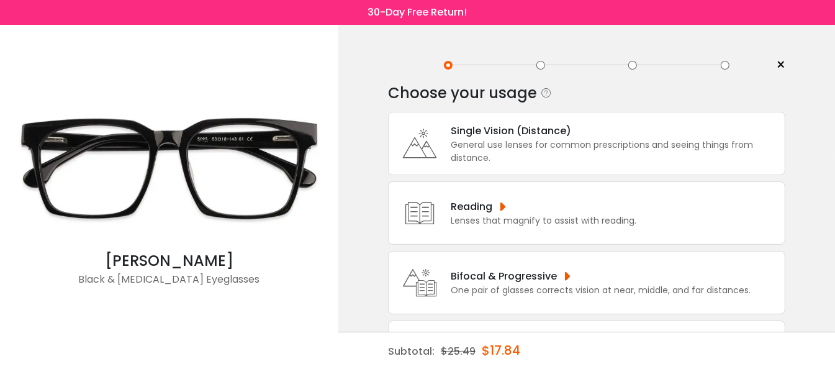
click at [602, 274] on div "Bifocal & Progressive" at bounding box center [600, 276] width 300 height 16
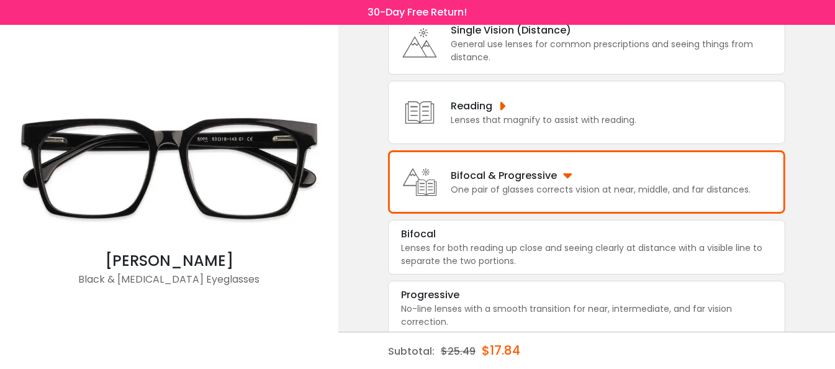
scroll to position [108, 0]
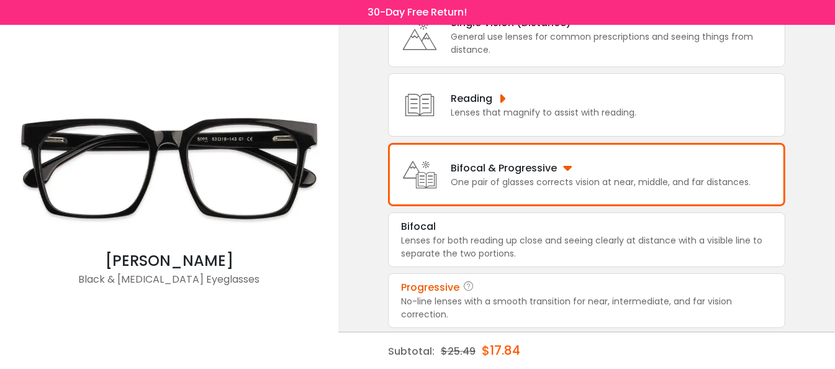
click at [552, 284] on div "Progressive" at bounding box center [586, 287] width 371 height 15
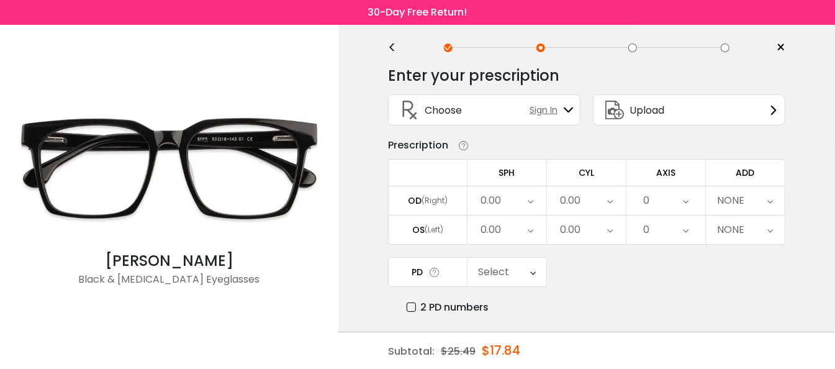
scroll to position [0, 0]
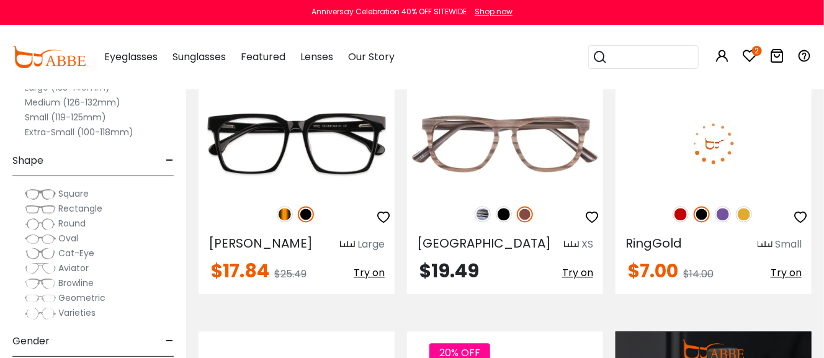
click at [679, 212] on img at bounding box center [681, 214] width 16 height 16
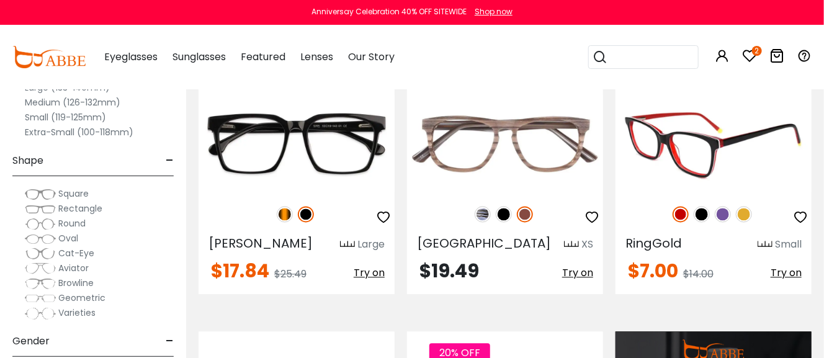
click at [784, 272] on span "Try on" at bounding box center [786, 273] width 31 height 14
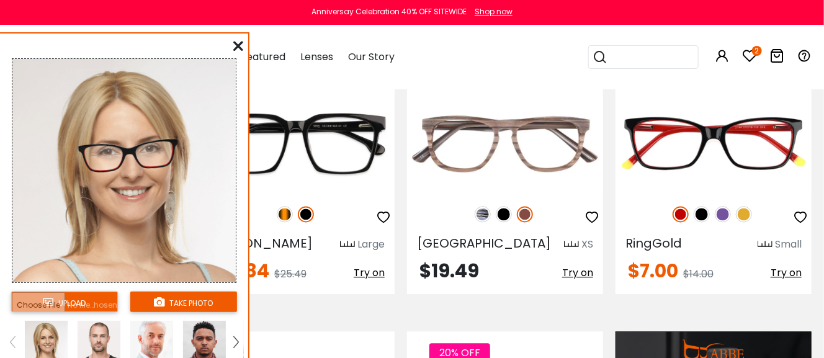
click at [236, 45] on icon at bounding box center [238, 46] width 10 height 10
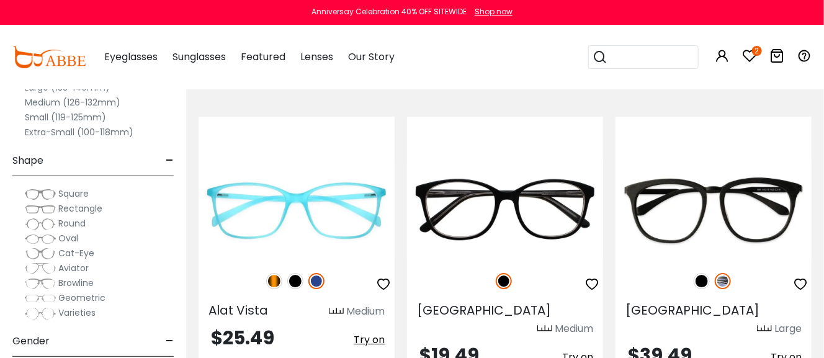
scroll to position [1551, 0]
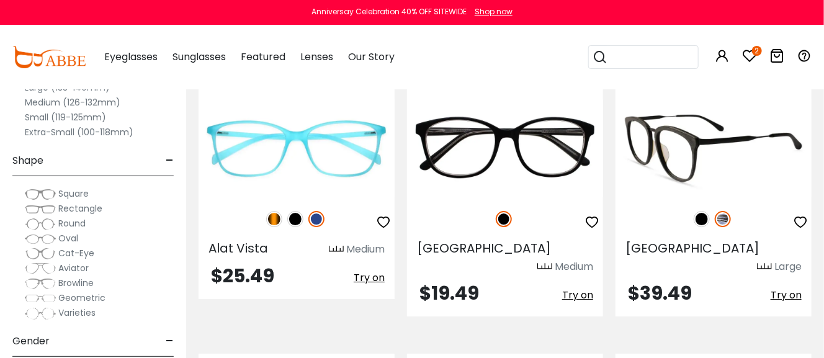
click at [699, 218] on img at bounding box center [702, 219] width 16 height 16
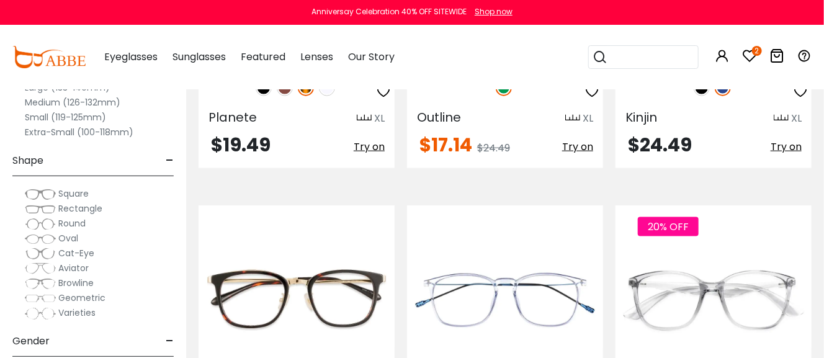
scroll to position [2606, 0]
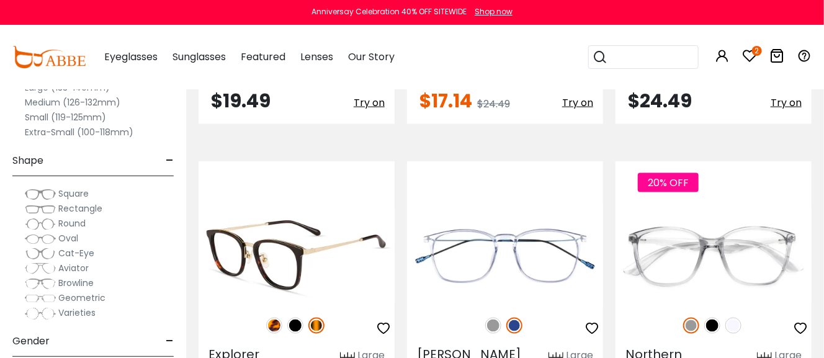
click at [274, 318] on img at bounding box center [274, 326] width 16 height 16
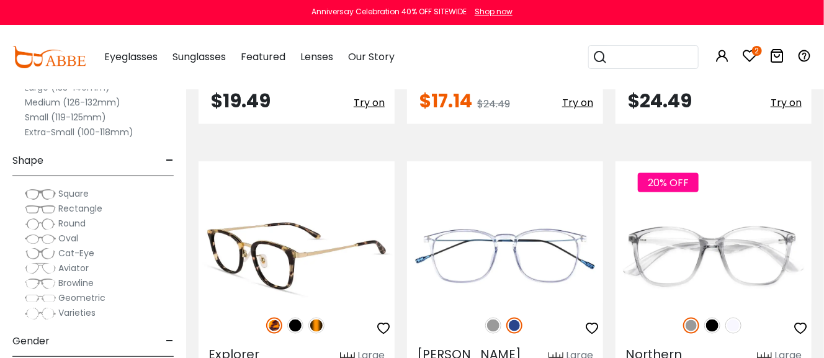
click at [316, 318] on img at bounding box center [316, 326] width 16 height 16
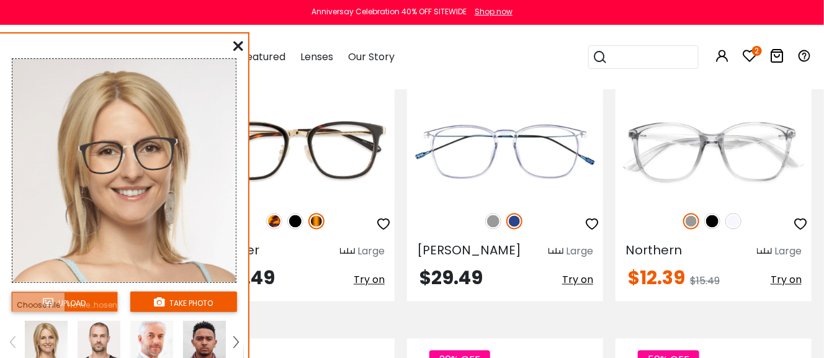
scroll to position [2730, 0]
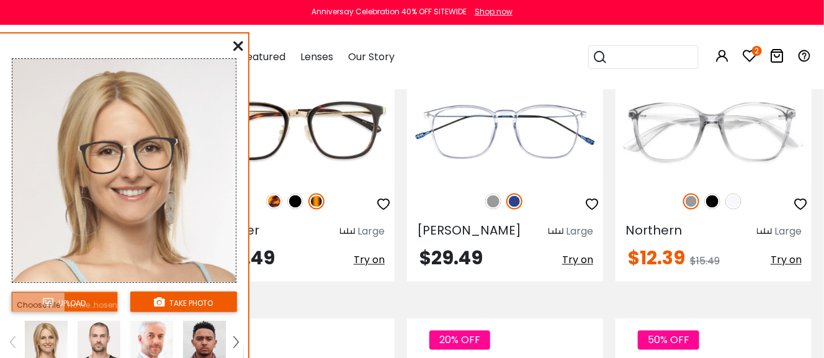
click at [240, 341] on link at bounding box center [236, 342] width 16 height 43
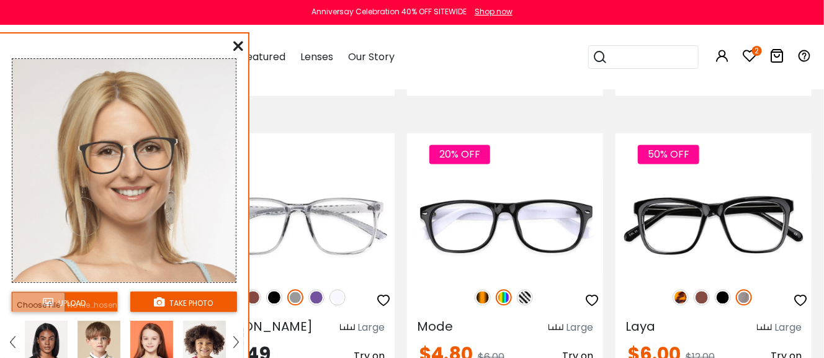
scroll to position [2916, 0]
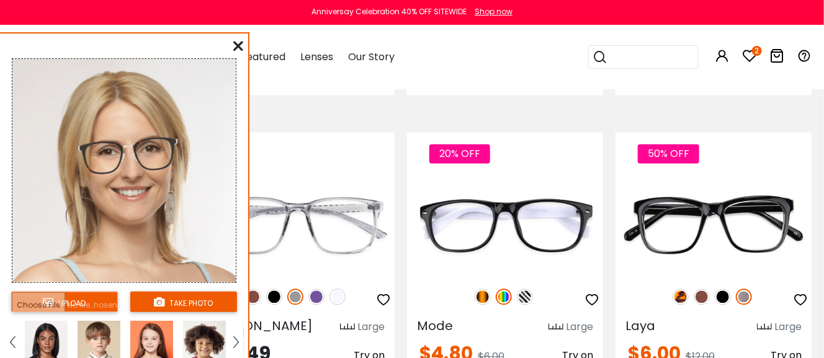
click at [56, 338] on img at bounding box center [46, 342] width 43 height 43
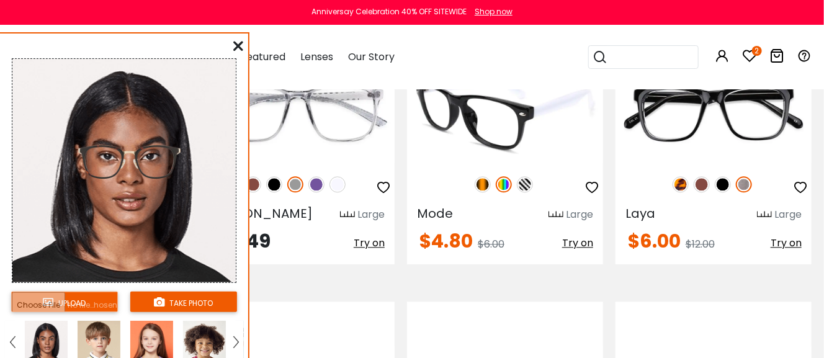
scroll to position [3040, 0]
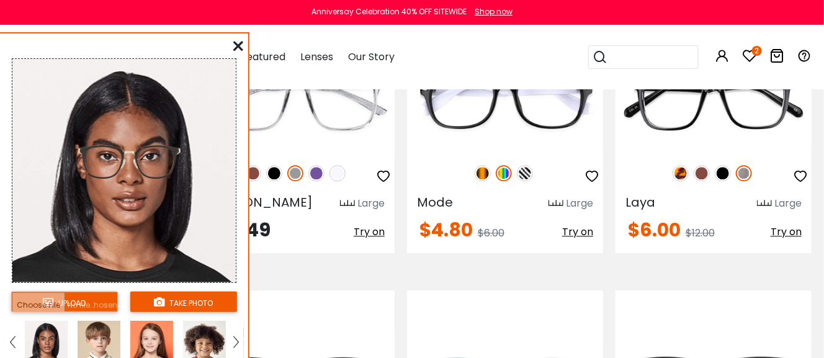
click at [243, 43] on div "upload take photo" at bounding box center [124, 203] width 248 height 330
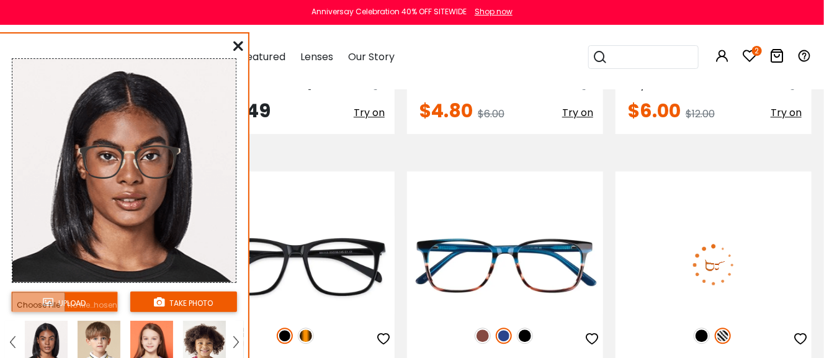
scroll to position [3165, 0]
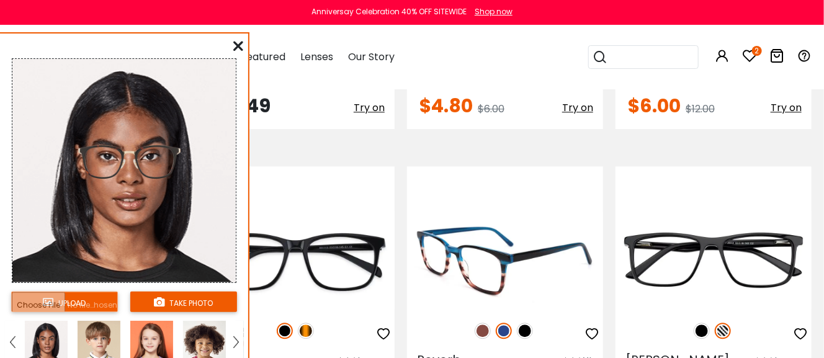
click at [485, 323] on img at bounding box center [483, 331] width 16 height 16
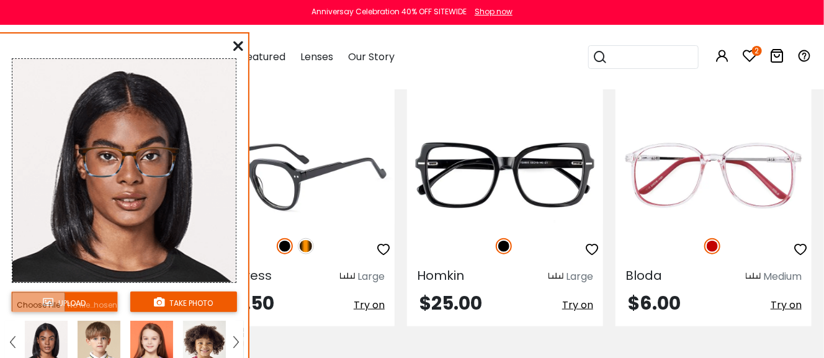
scroll to position [4406, 0]
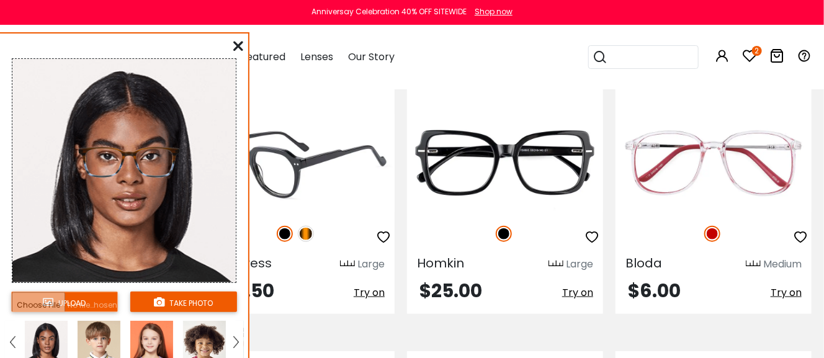
click at [369, 285] on span "Try on" at bounding box center [369, 292] width 31 height 14
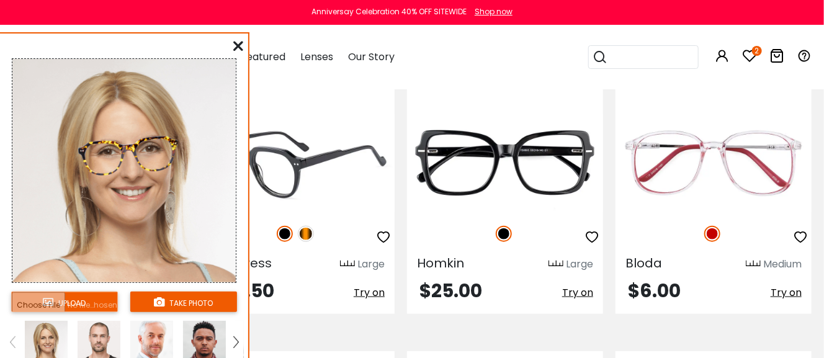
click at [282, 226] on img at bounding box center [285, 234] width 16 height 16
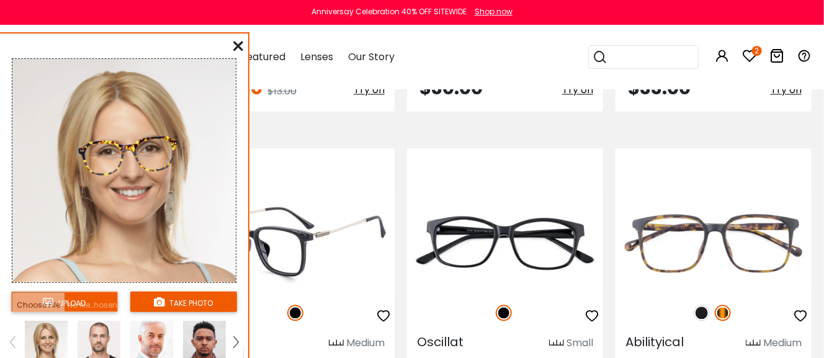
scroll to position [4902, 0]
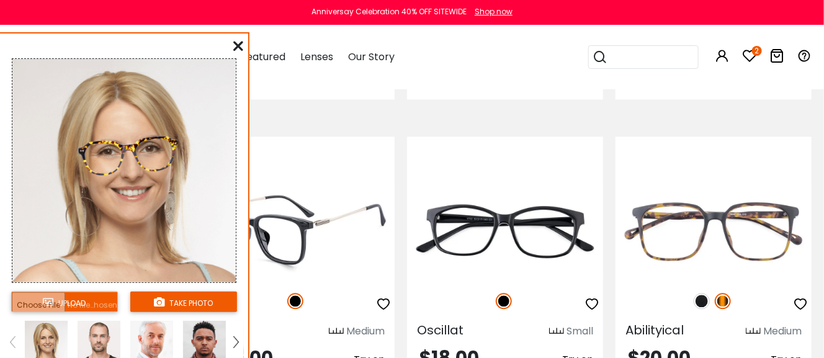
click at [295, 217] on img at bounding box center [297, 230] width 196 height 98
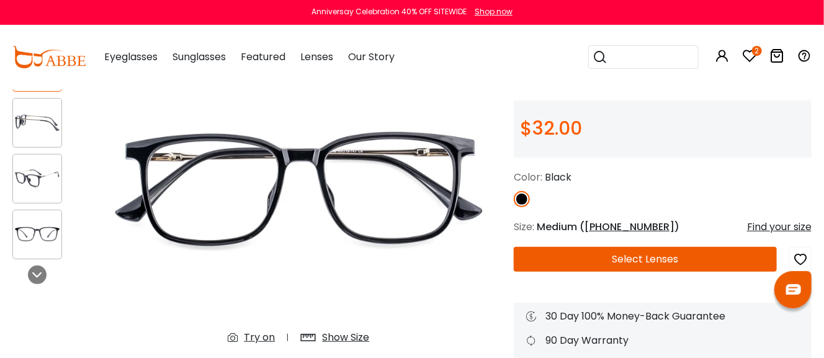
scroll to position [186, 0]
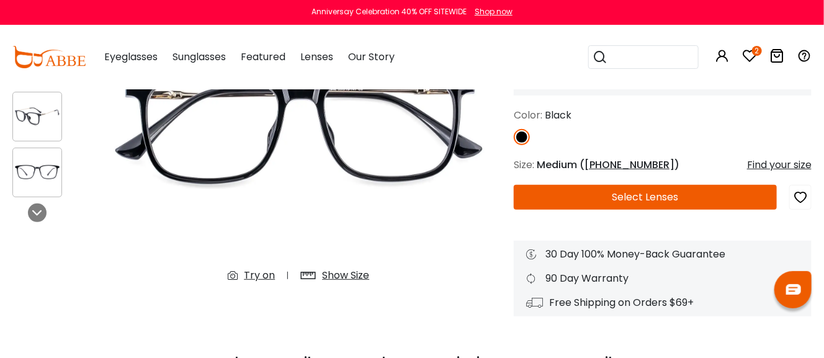
type input "**********"
click at [265, 277] on div "Try on" at bounding box center [259, 275] width 31 height 15
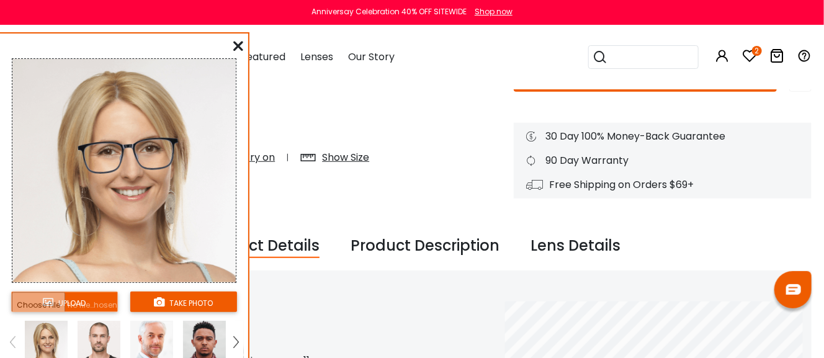
scroll to position [310, 0]
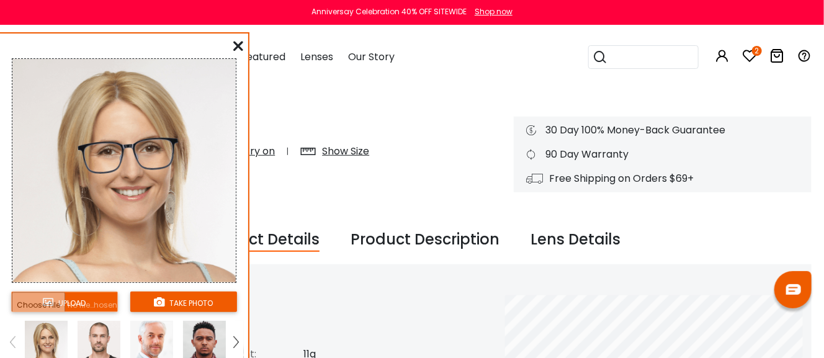
click at [238, 339] on img at bounding box center [235, 341] width 5 height 11
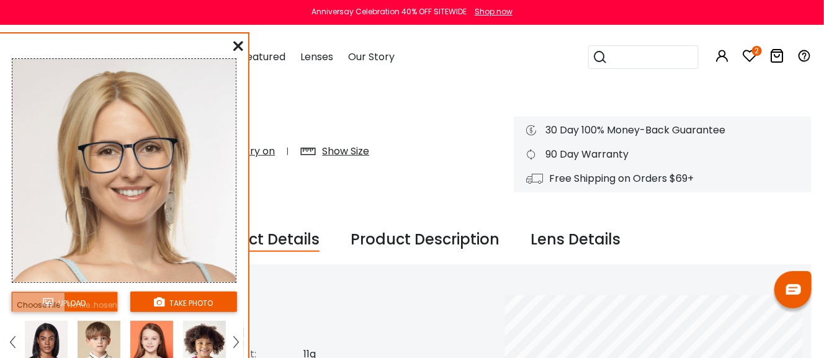
click at [49, 334] on img at bounding box center [46, 342] width 43 height 43
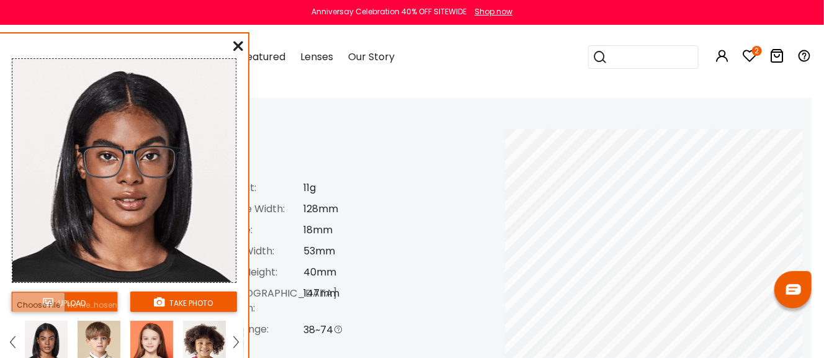
scroll to position [496, 0]
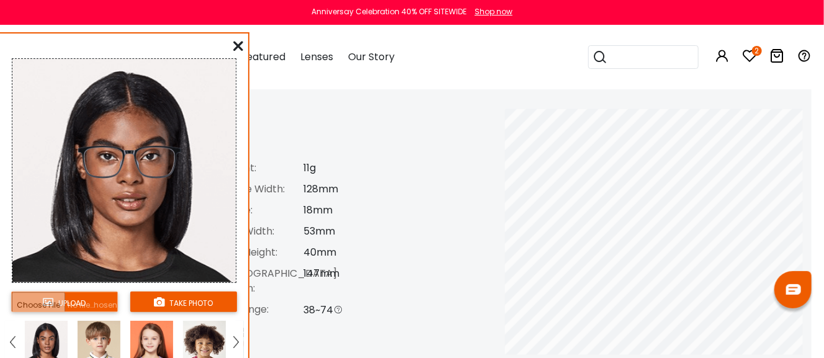
click at [238, 47] on icon at bounding box center [238, 46] width 10 height 10
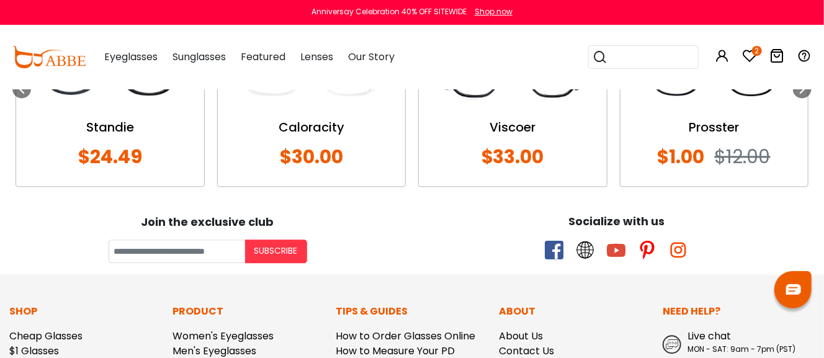
scroll to position [1055, 0]
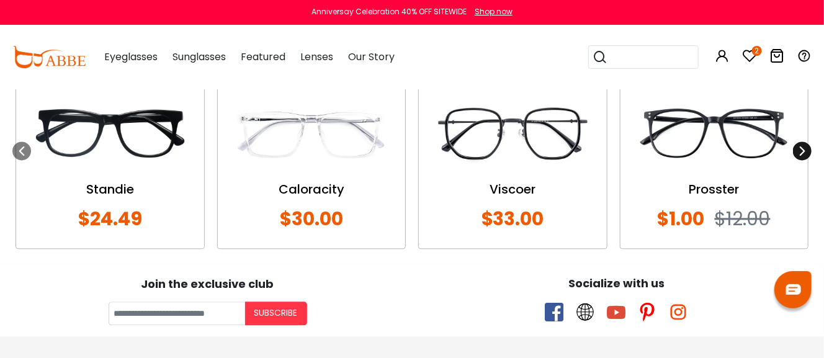
click at [803, 151] on icon at bounding box center [802, 151] width 10 height 10
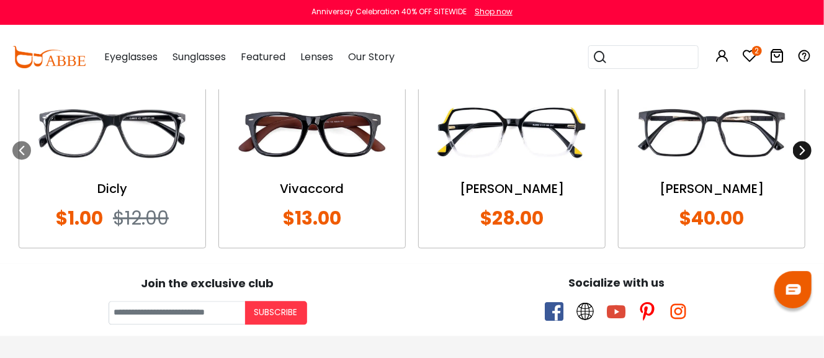
click at [803, 151] on icon at bounding box center [802, 150] width 10 height 10
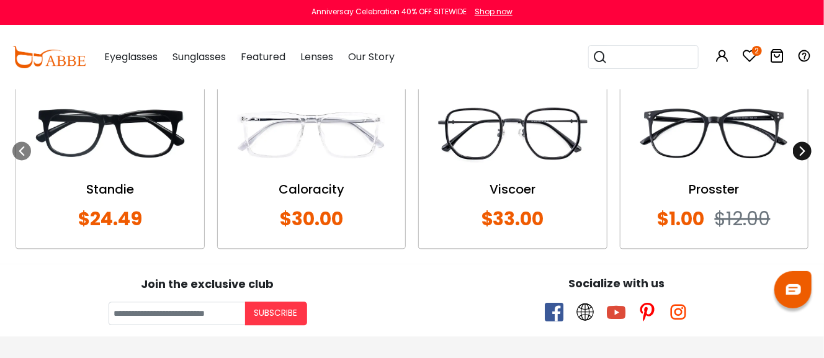
click at [803, 151] on icon at bounding box center [802, 151] width 10 height 10
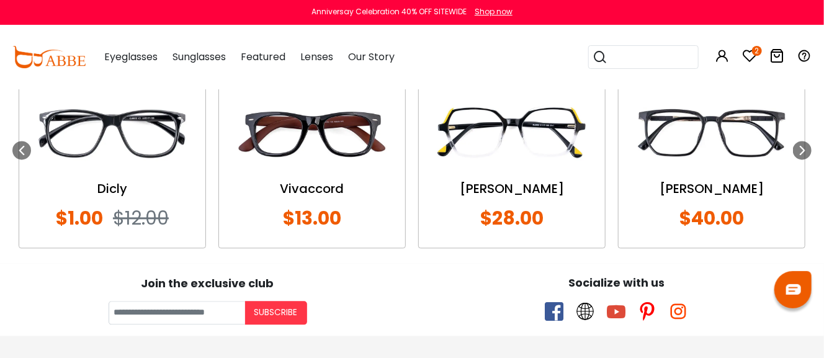
drag, startPoint x: 603, startPoint y: 153, endPoint x: 572, endPoint y: 182, distance: 42.6
click at [572, 182] on div "Billow" at bounding box center [511, 188] width 161 height 19
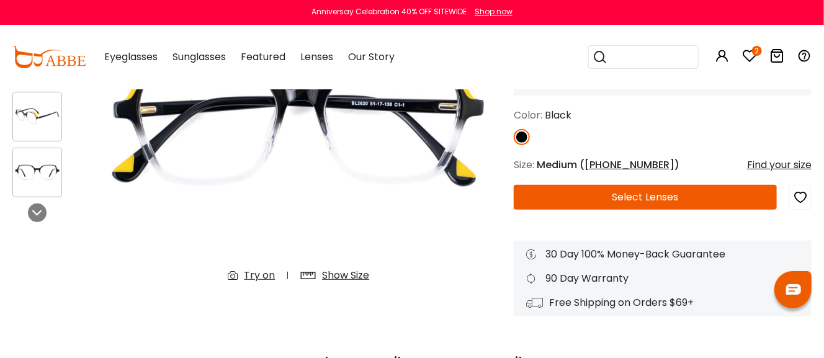
scroll to position [124, 0]
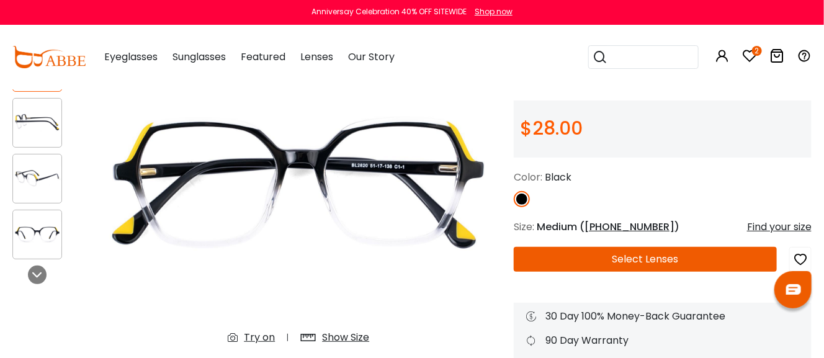
type input "**********"
click at [255, 343] on div "Try on" at bounding box center [259, 337] width 31 height 15
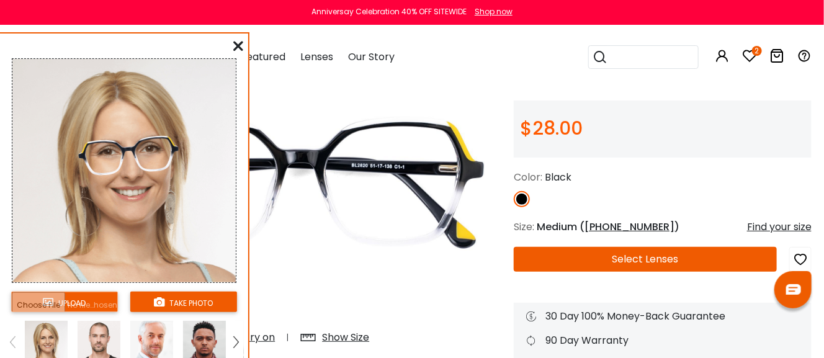
click at [239, 47] on icon at bounding box center [238, 46] width 10 height 10
